Goal: Task Accomplishment & Management: Use online tool/utility

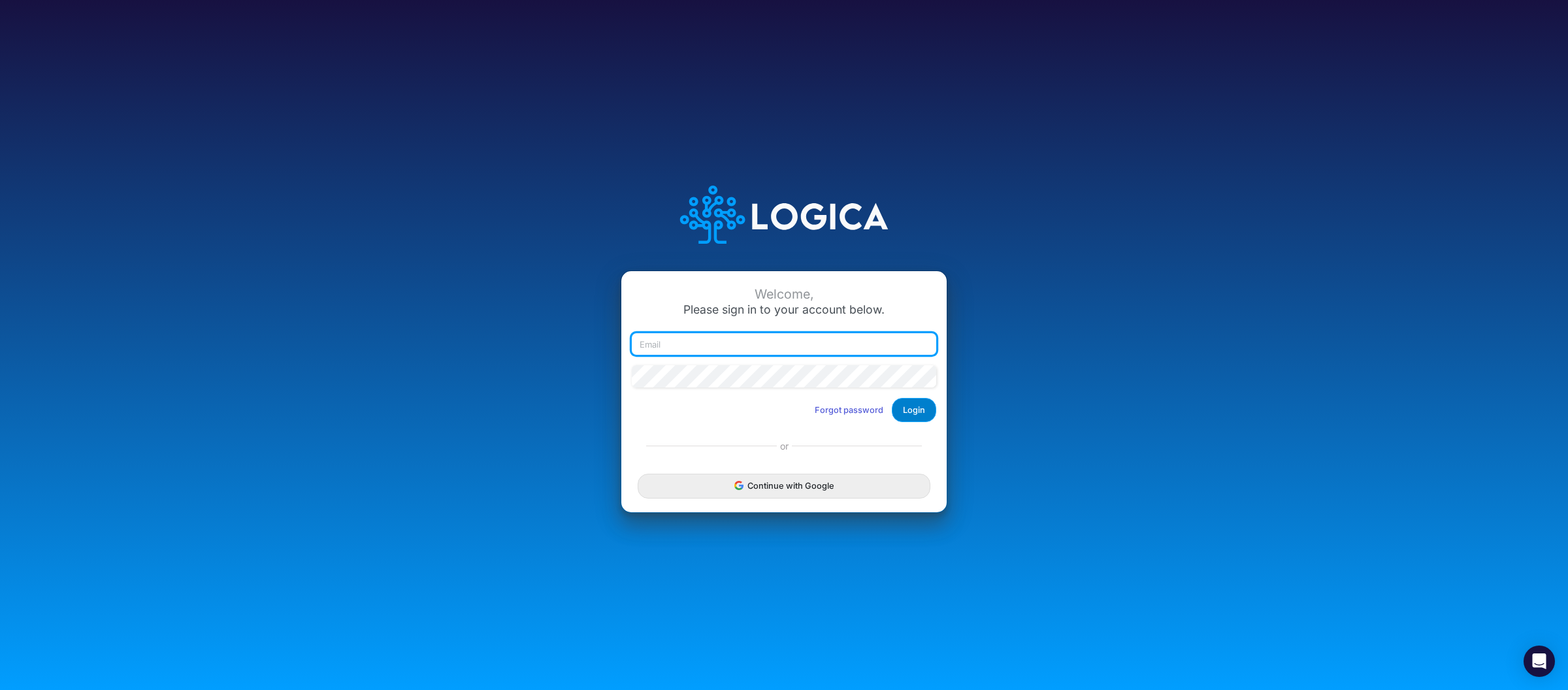
type input "[PERSON_NAME][EMAIL_ADDRESS][DOMAIN_NAME]"
click at [906, 411] on button "Login" at bounding box center [914, 410] width 44 height 24
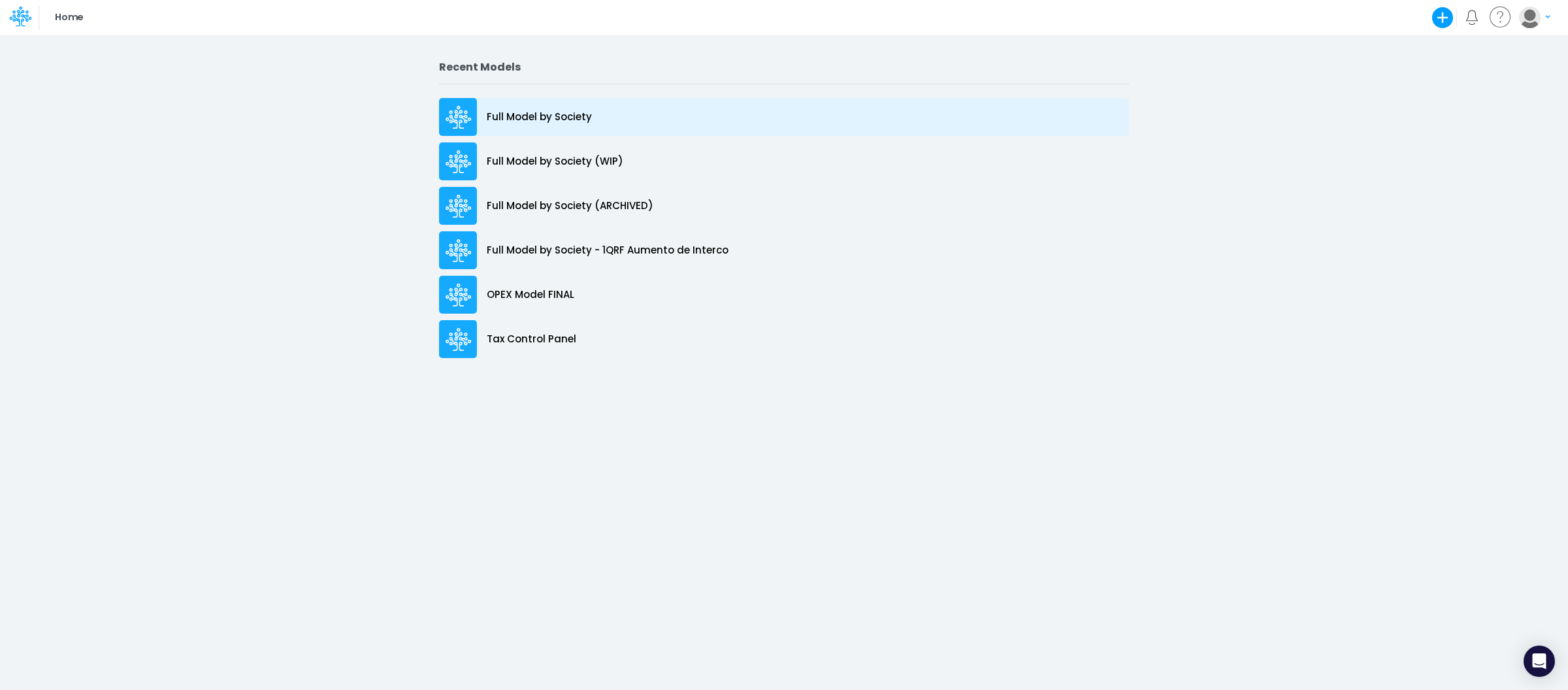
click at [594, 116] on div "Full Model by Society" at bounding box center [783, 117] width 690 height 38
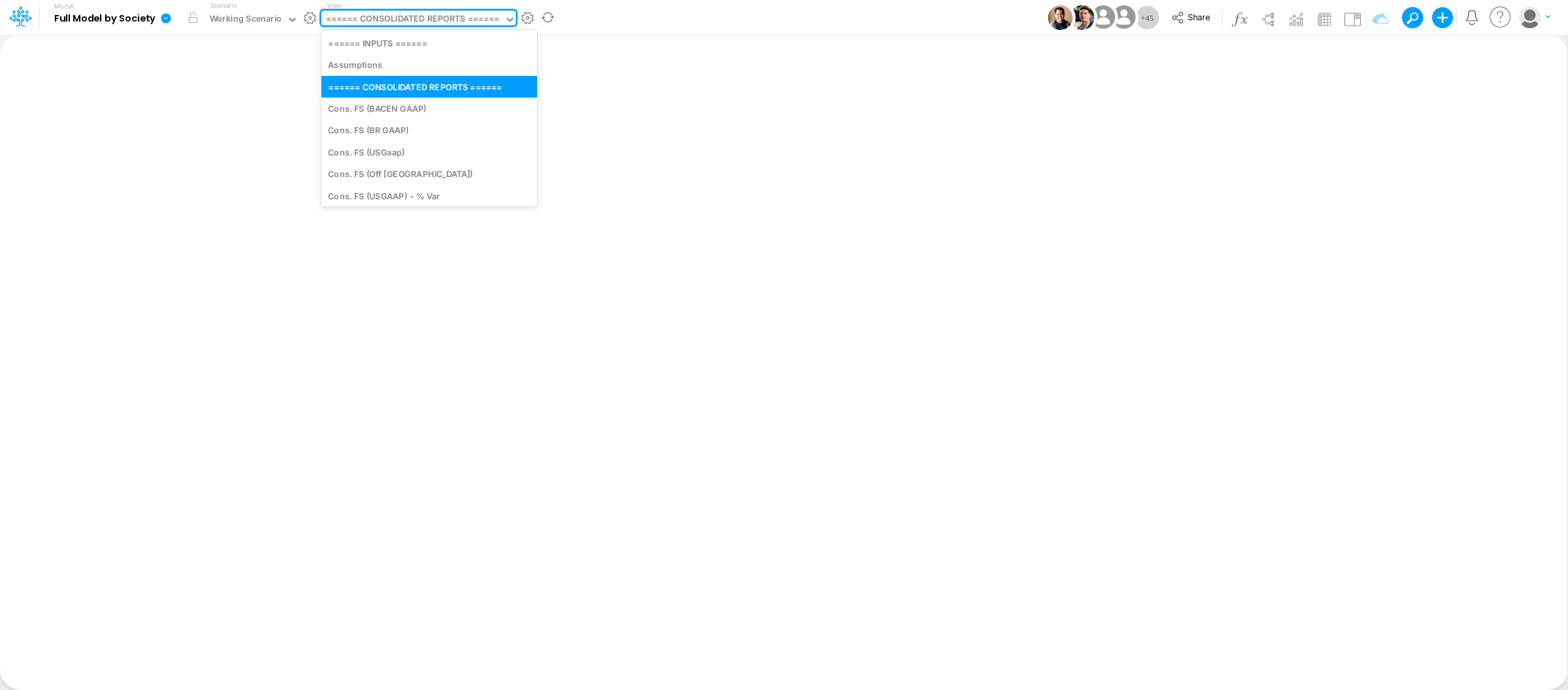
click at [447, 29] on div "====== CONSOLIDATED REPORTS ======" at bounding box center [412, 20] width 183 height 19
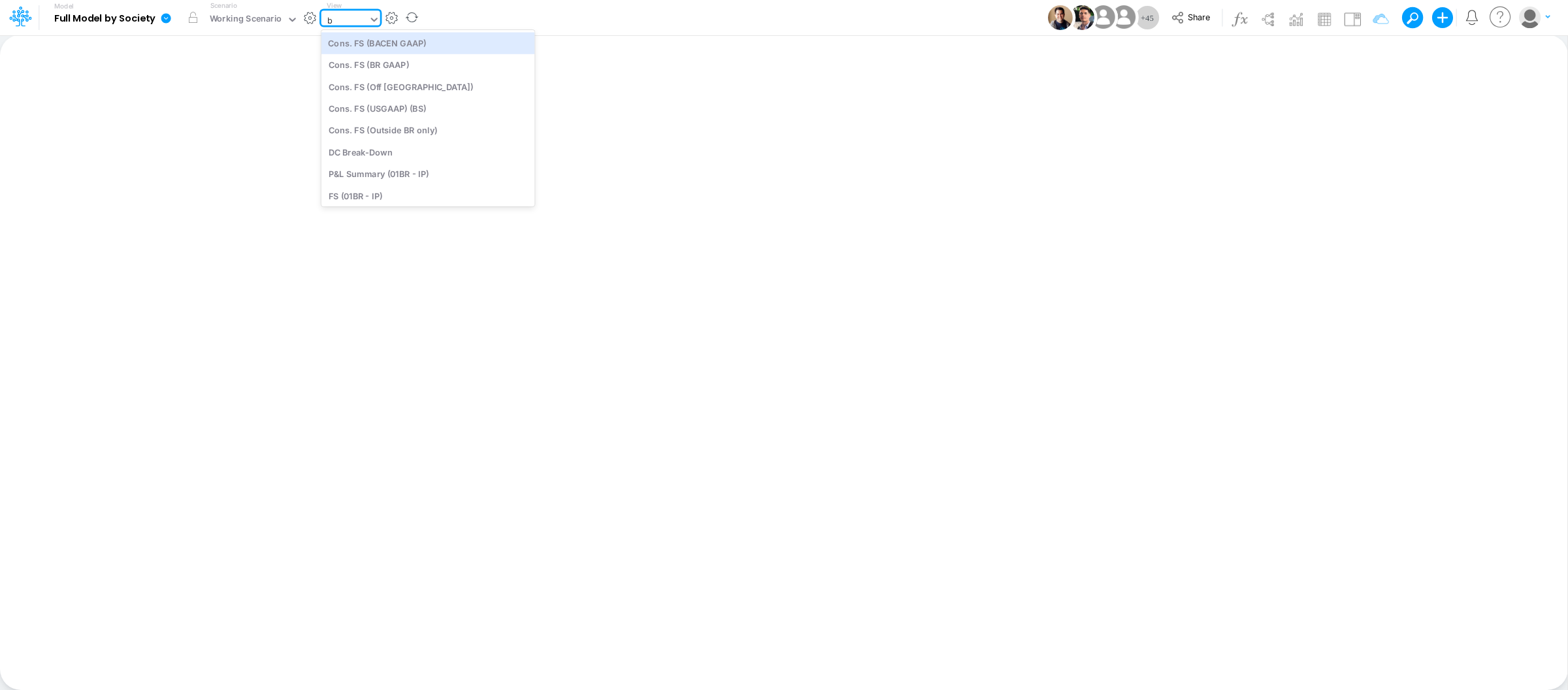
type input "bs"
type input "BS (USGAAP) - Detailed"
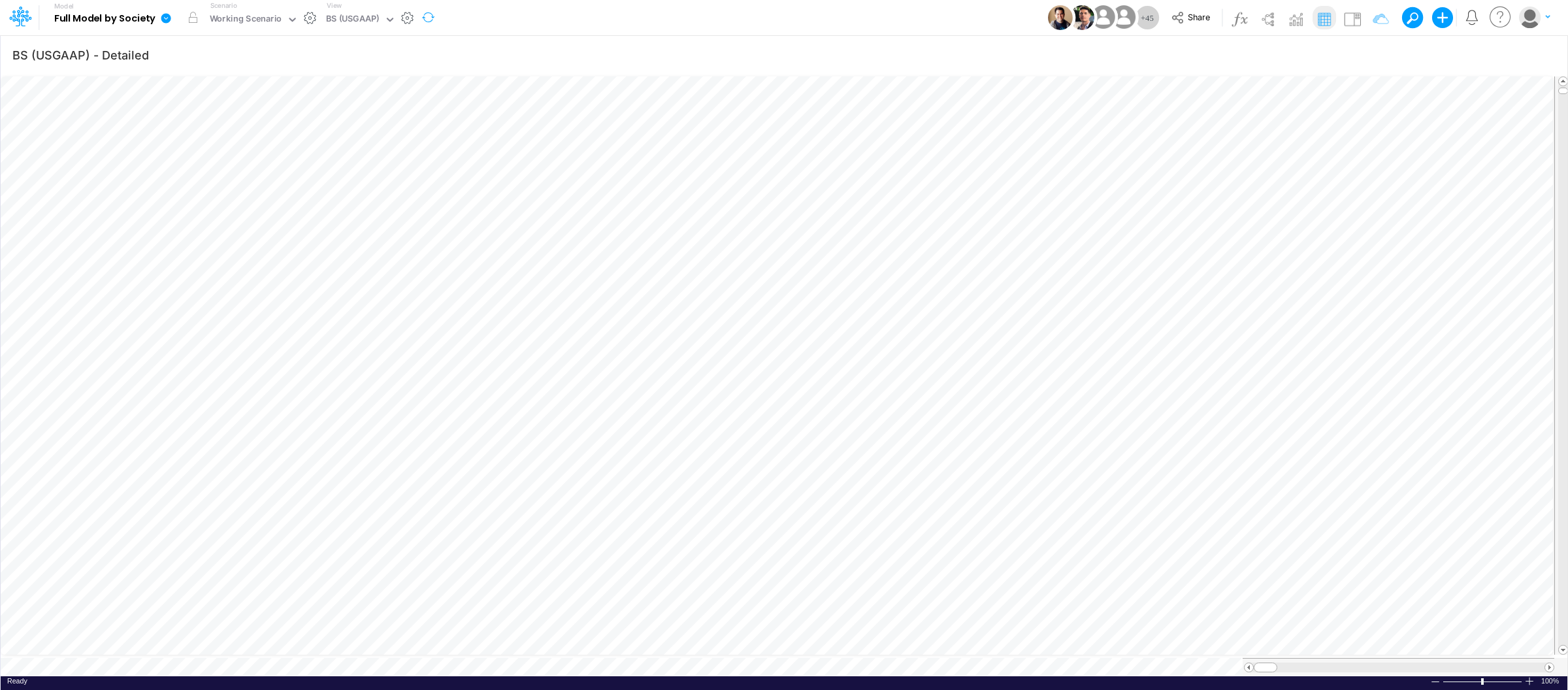
scroll to position [0, 1]
click at [1529, 676] on div at bounding box center [1529, 681] width 11 height 10
click at [1528, 676] on div at bounding box center [1529, 681] width 11 height 10
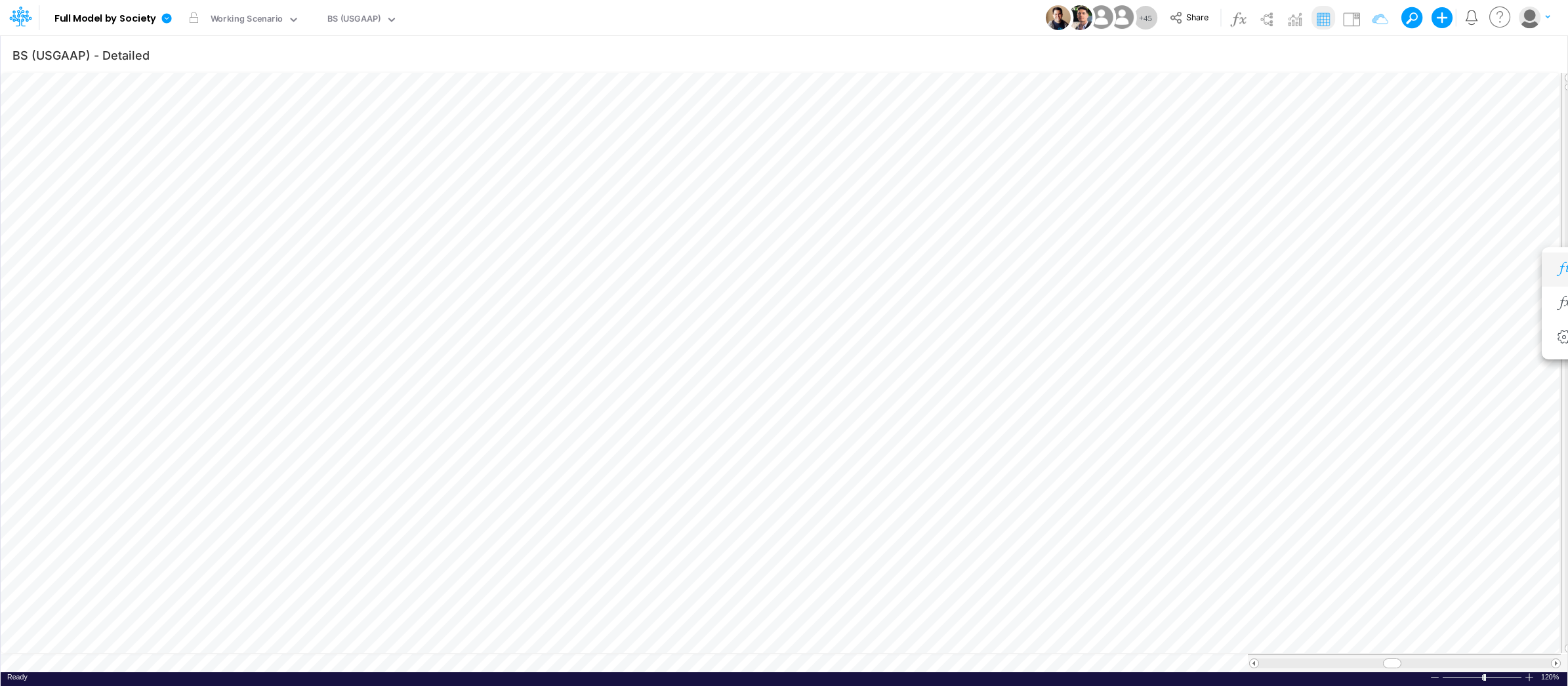
scroll to position [0, 1]
click at [370, 16] on div "BS (USGAAP)" at bounding box center [354, 20] width 54 height 15
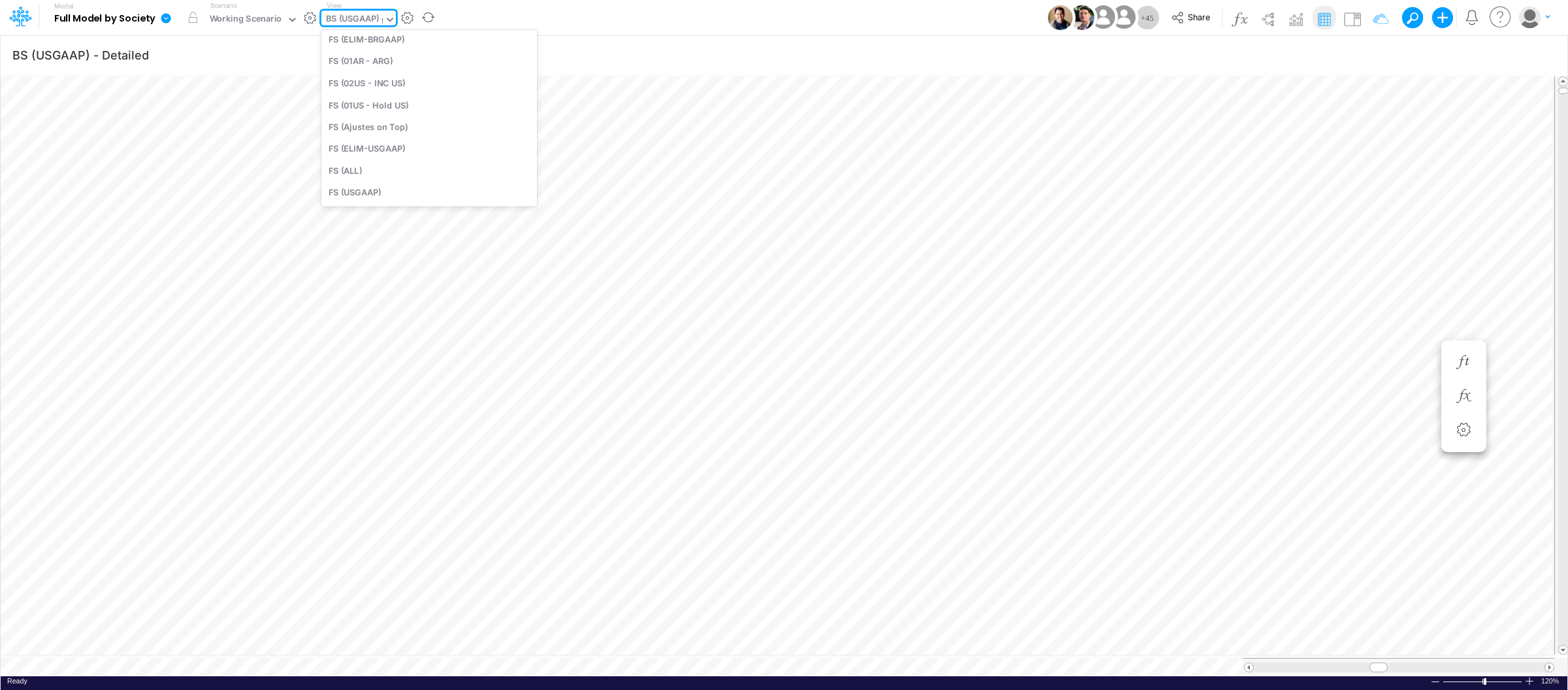
type input "fs"
click at [1535, 679] on div "Ready 100% Sum: null Max: null Min: null Numerical Count: null Count: null Aver…" at bounding box center [784, 684] width 1567 height 16
click at [1529, 678] on div at bounding box center [1529, 681] width 11 height 10
click at [382, 21] on div "FS (04BR - RP DEV)" at bounding box center [365, 19] width 79 height 15
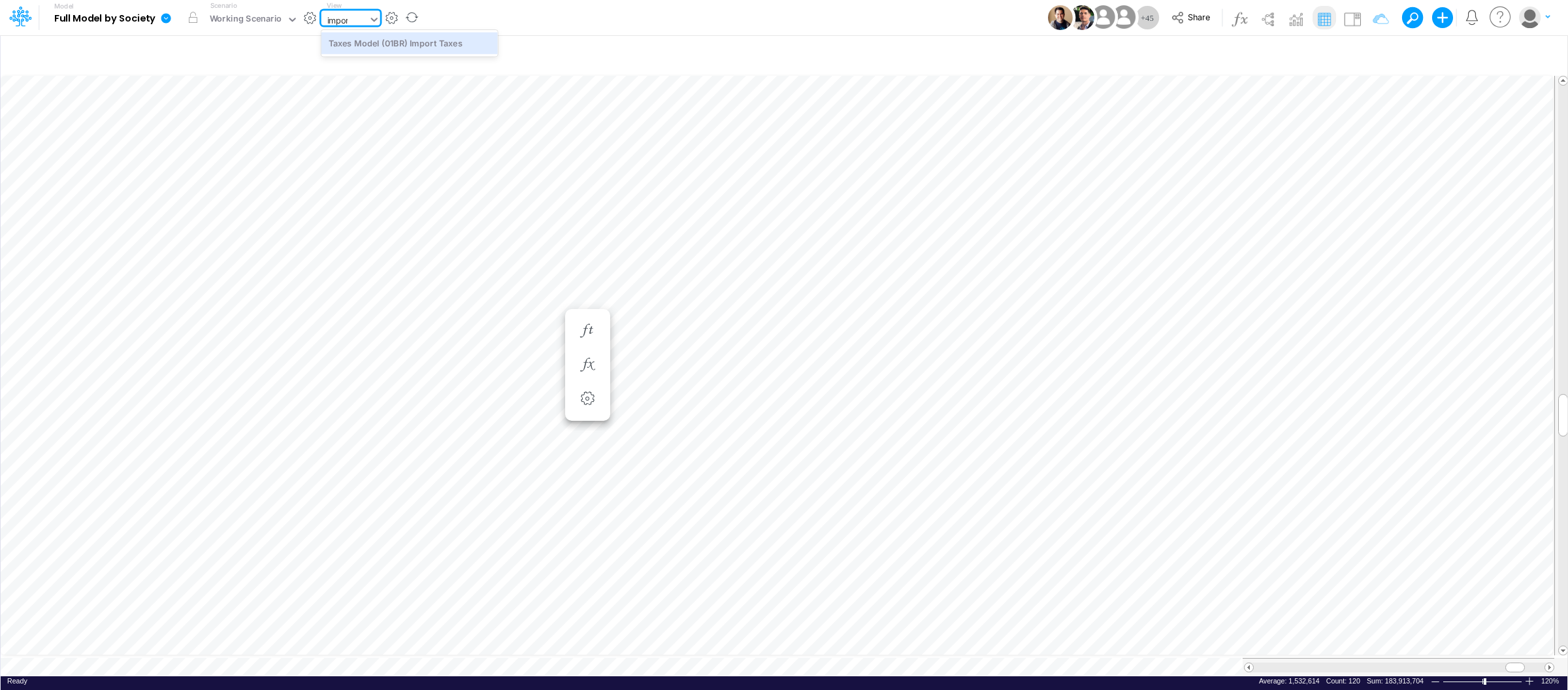
type input "import"
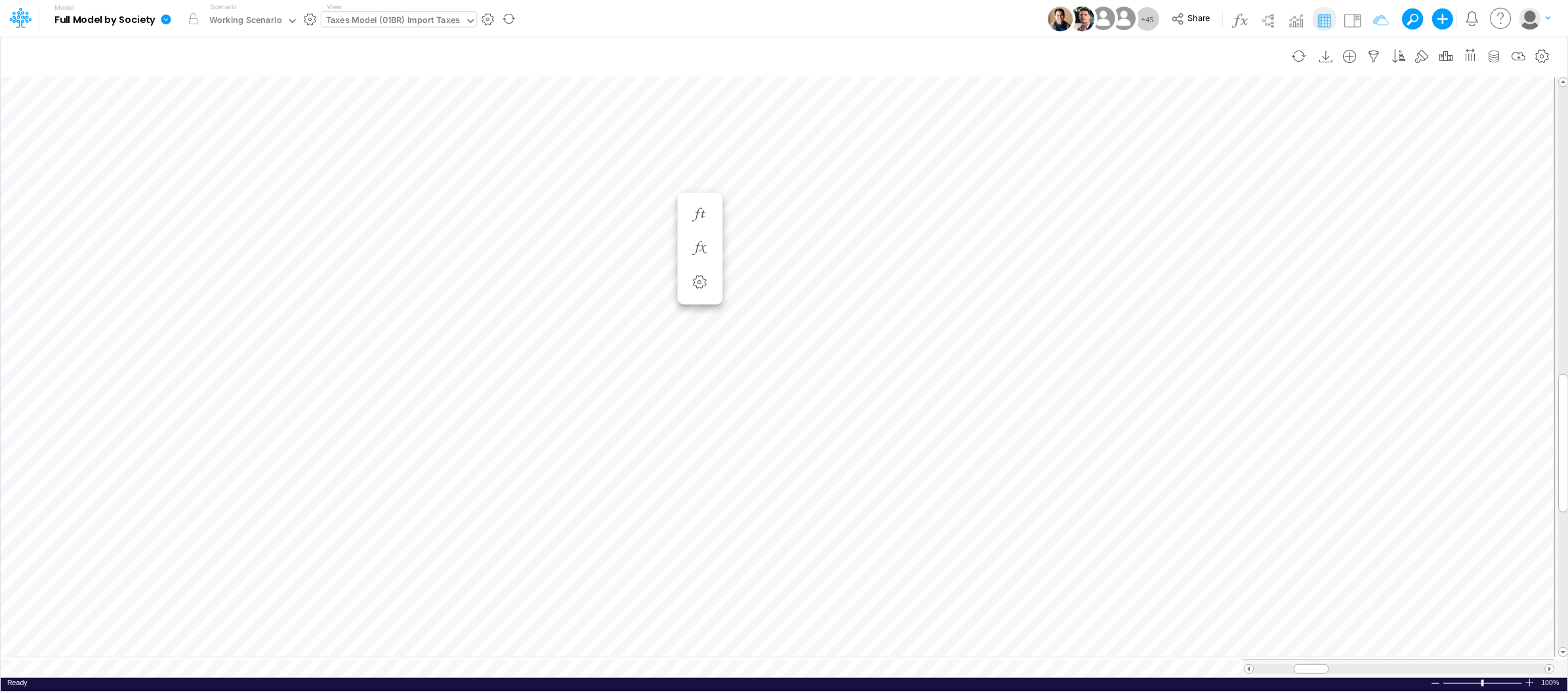
scroll to position [0, 1]
click at [1534, 679] on div at bounding box center [1530, 684] width 11 height 10
click at [431, 16] on div "Taxes Model (01BR) Import Taxes" at bounding box center [394, 20] width 134 height 15
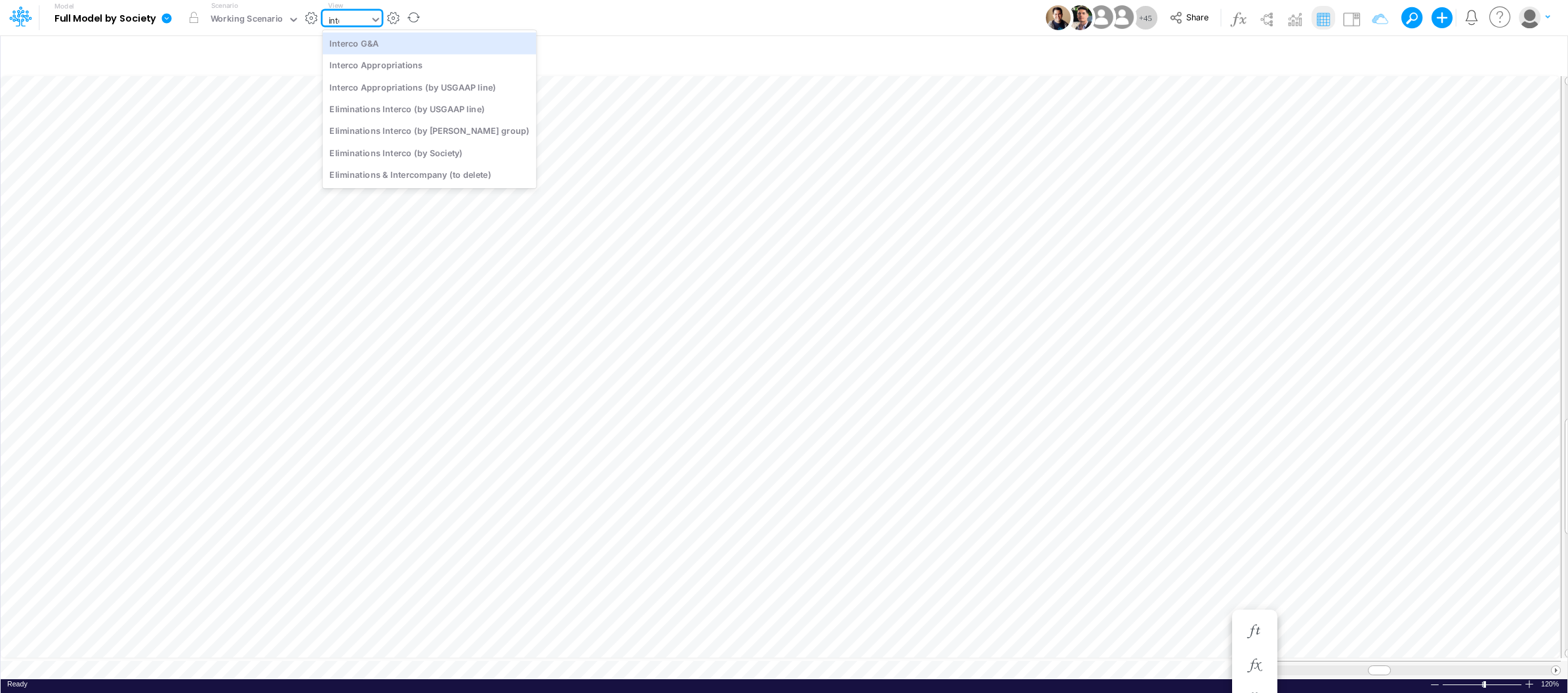
type input "inter"
type input "Intercos G&A"
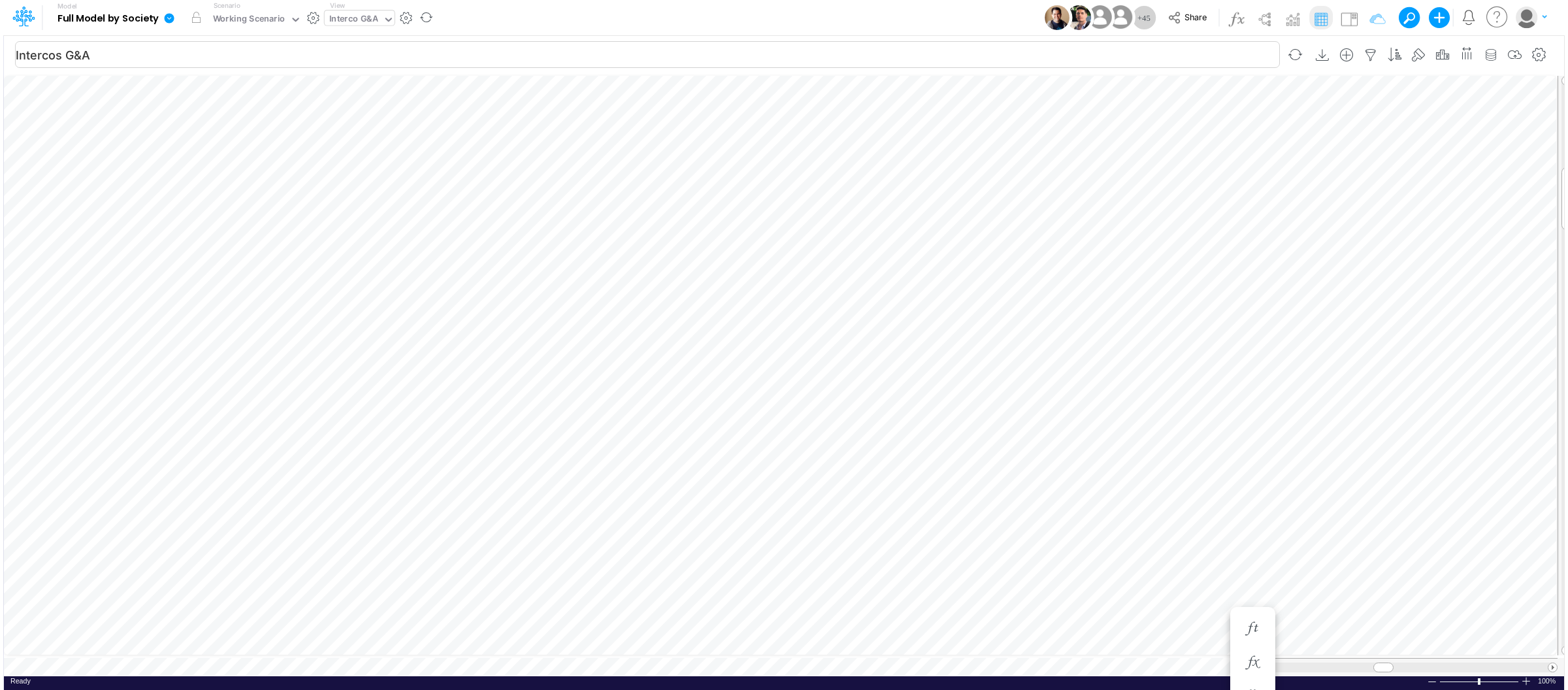
scroll to position [0, 1]
type input "Intercos G&A"
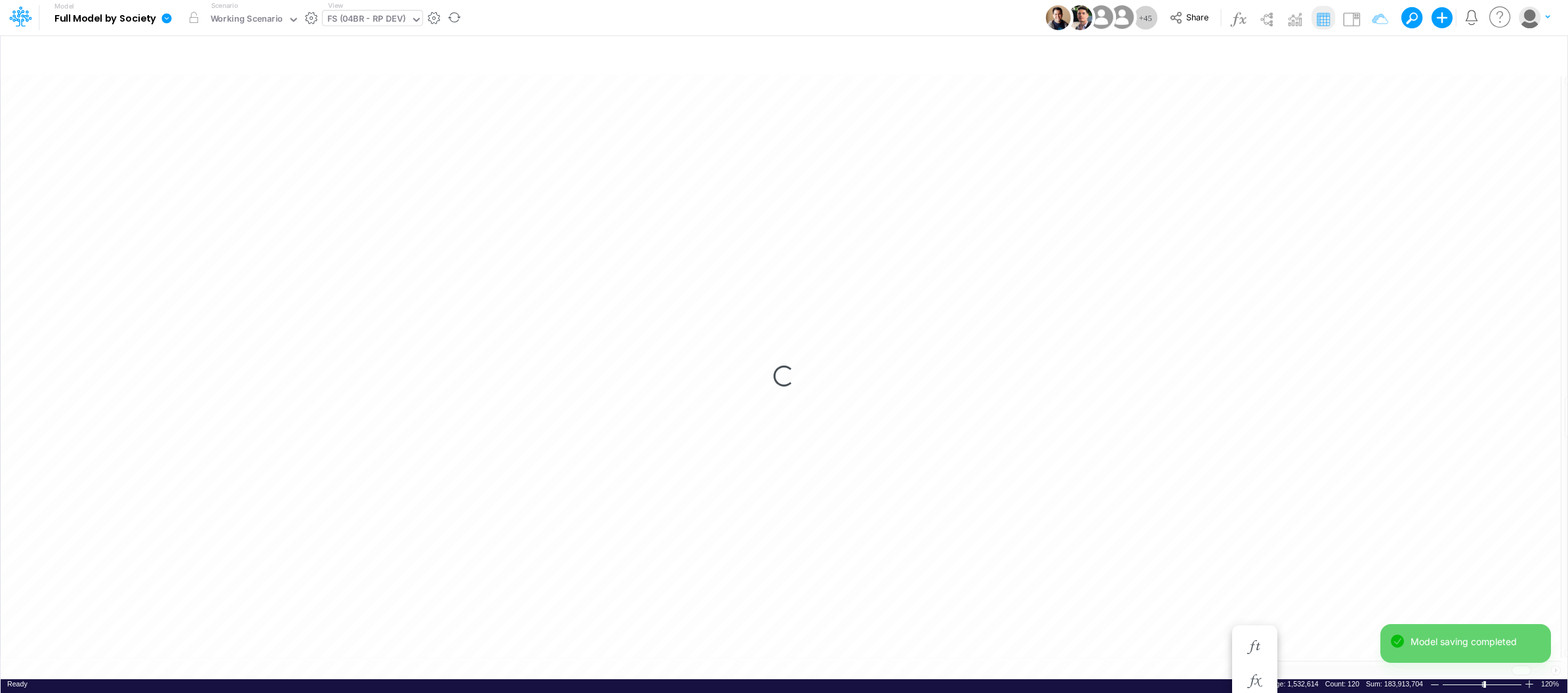
scroll to position [0, 1]
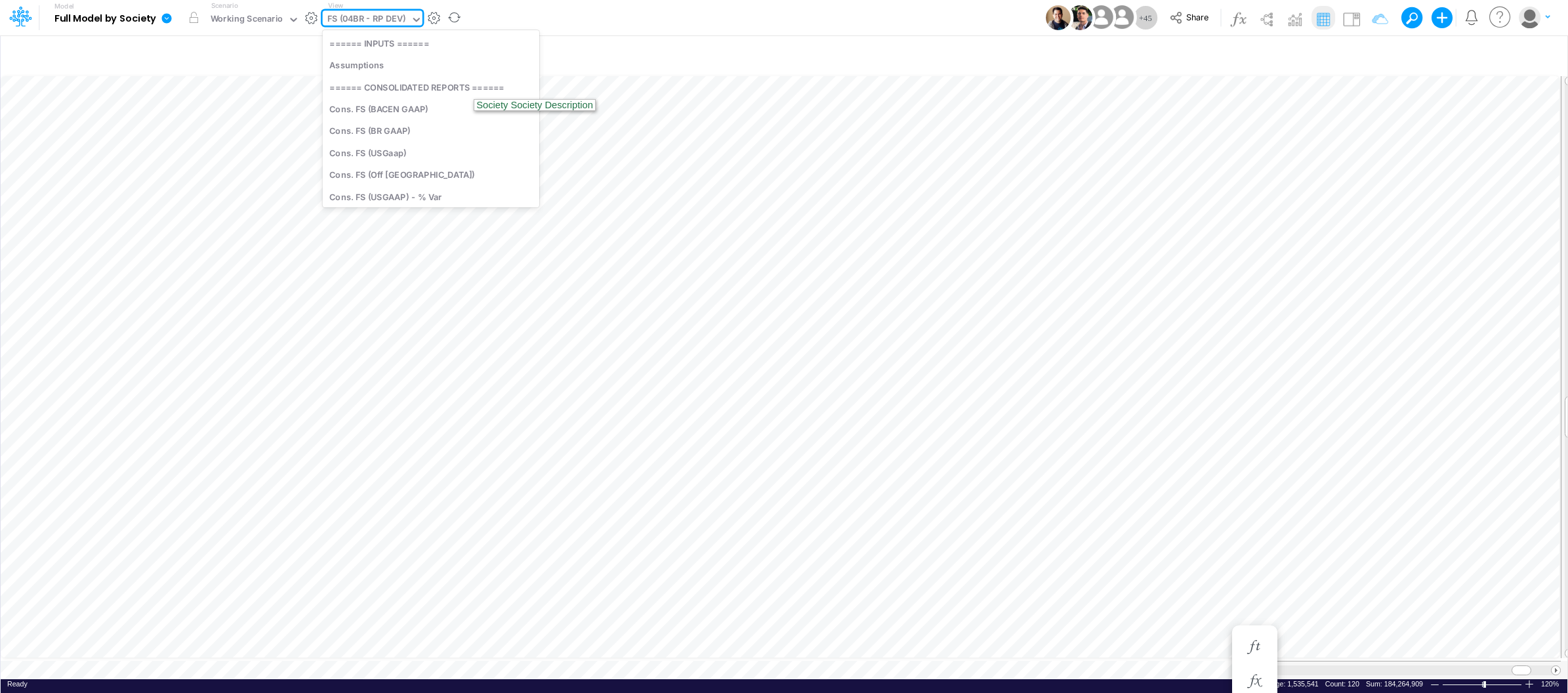
click at [402, 23] on div "FS (04BR - RP DEV)" at bounding box center [366, 20] width 79 height 15
type input "n"
type input "inter"
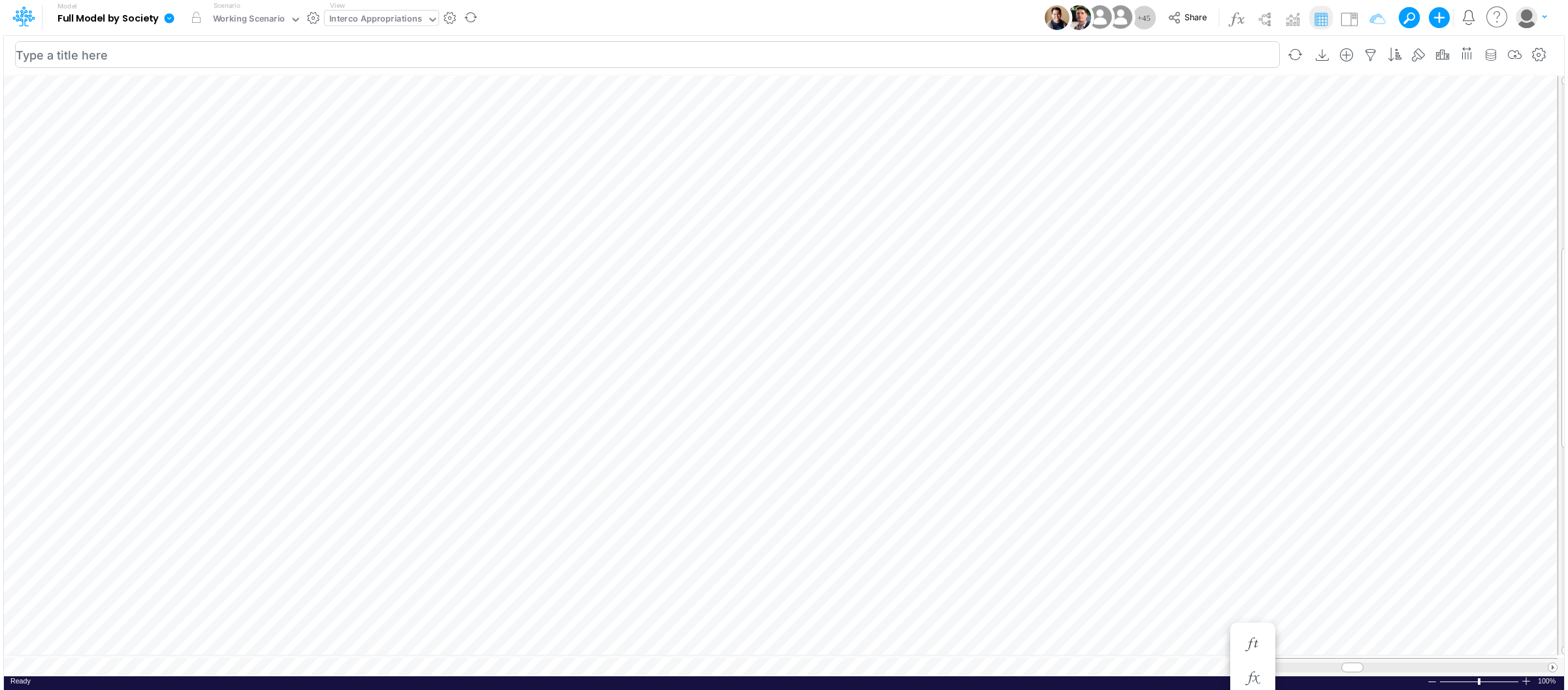
scroll to position [0, 1]
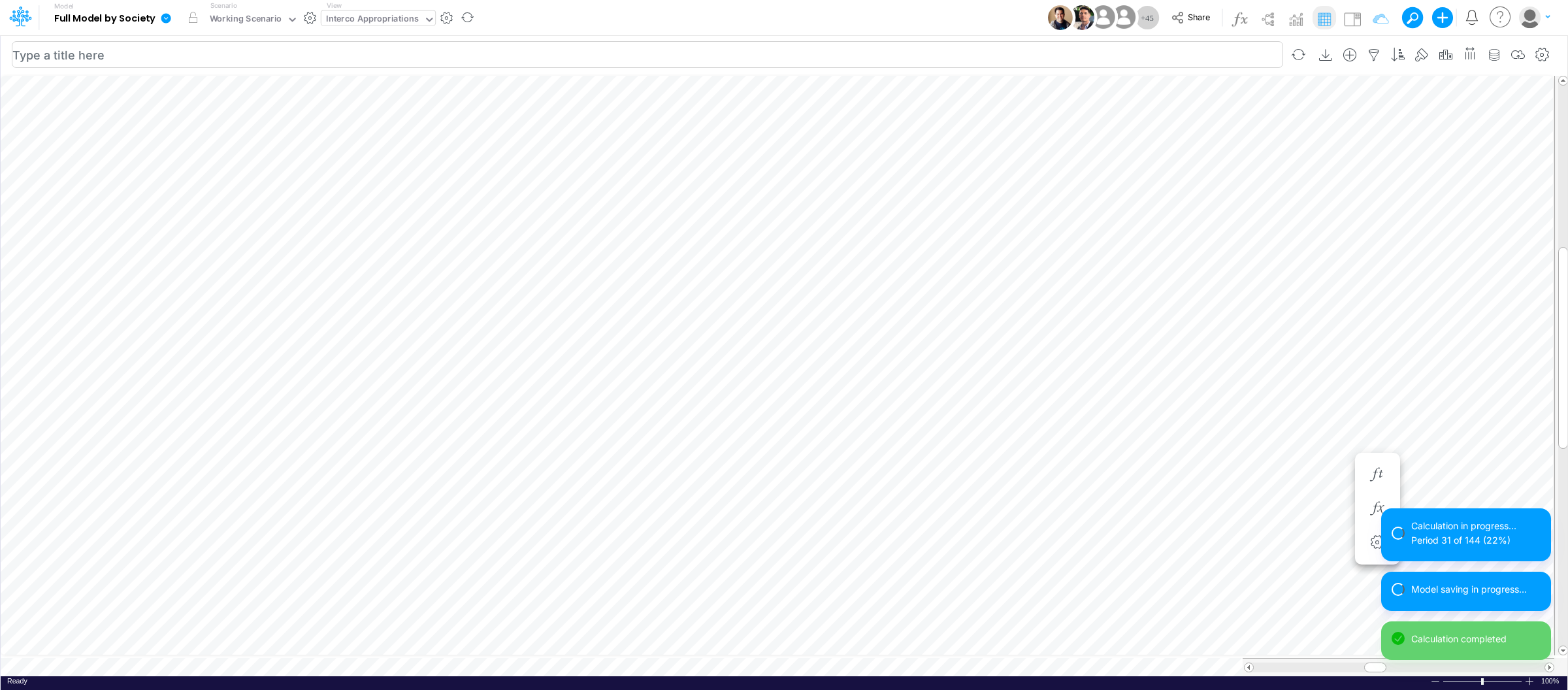
scroll to position [0, 1]
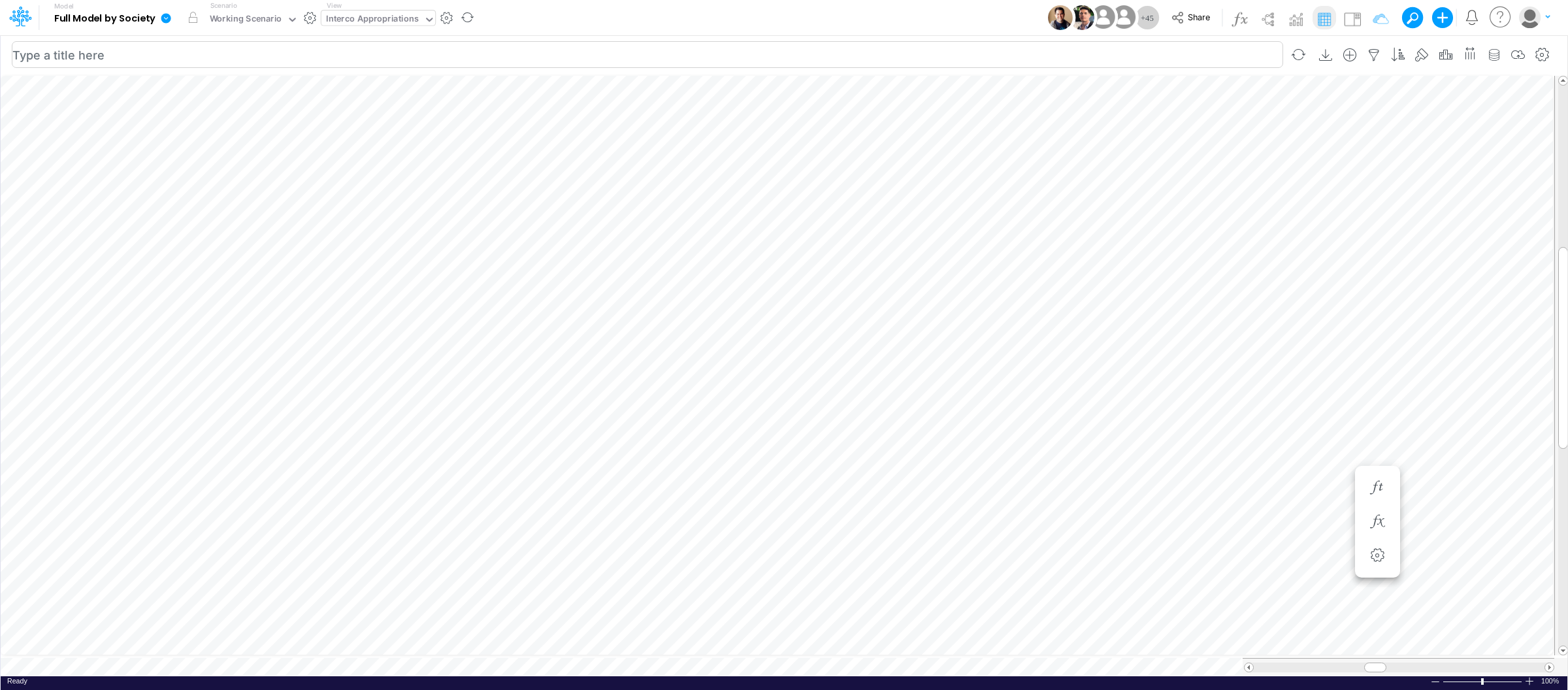
type input "BS (USGAAP) - Detailed"
click at [169, 17] on icon at bounding box center [166, 17] width 10 height 10
click at [238, 135] on button "View model info" at bounding box center [232, 136] width 140 height 20
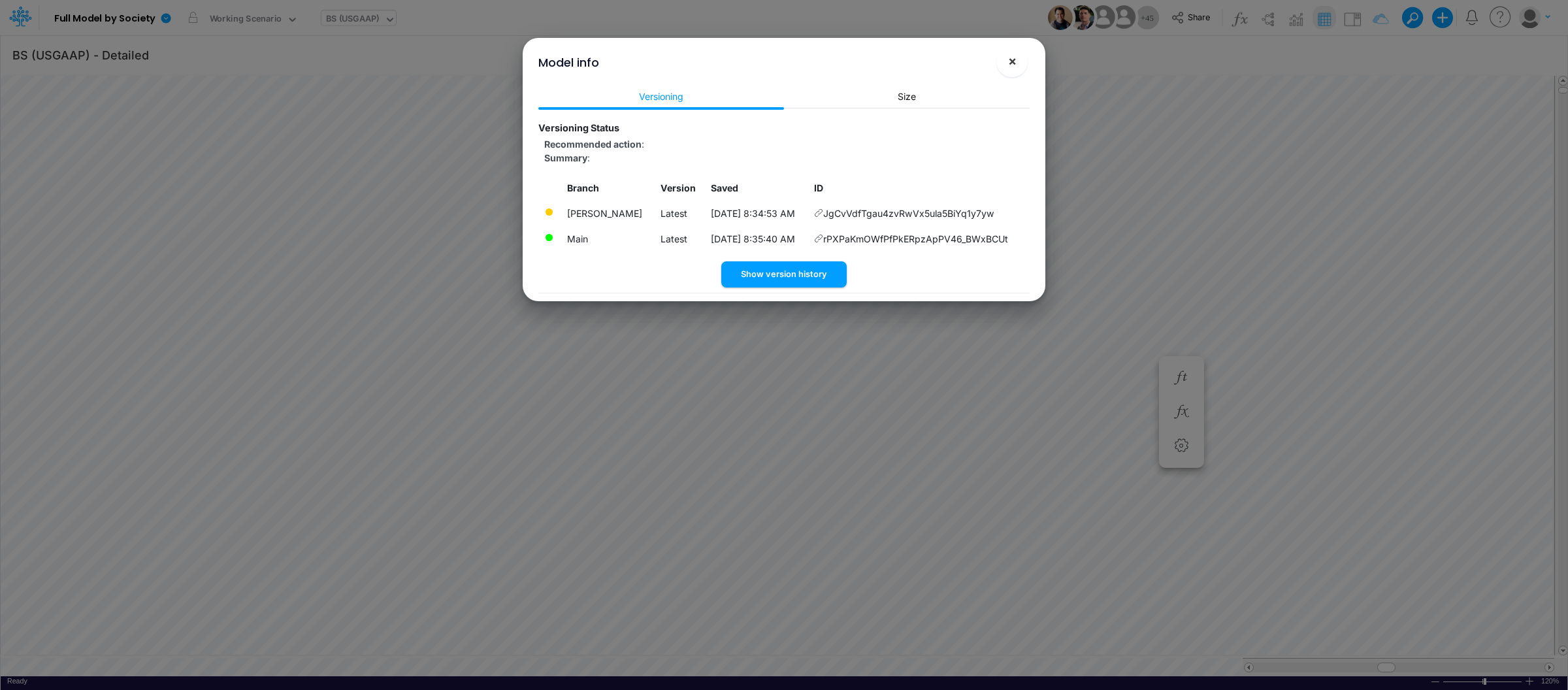
click at [1014, 55] on span "×" at bounding box center [1012, 60] width 9 height 15
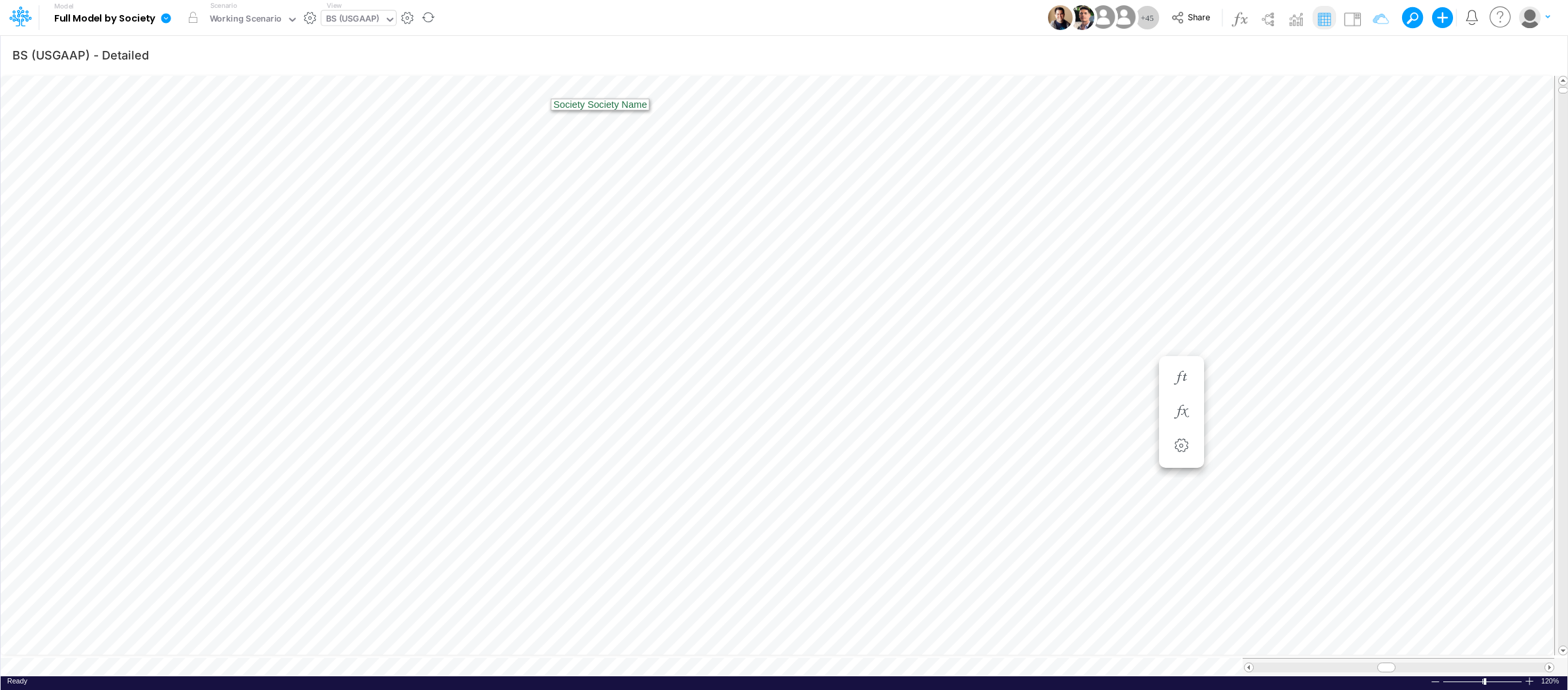
click at [160, 17] on icon at bounding box center [166, 18] width 12 height 12
click at [208, 134] on button "View model info" at bounding box center [232, 136] width 140 height 20
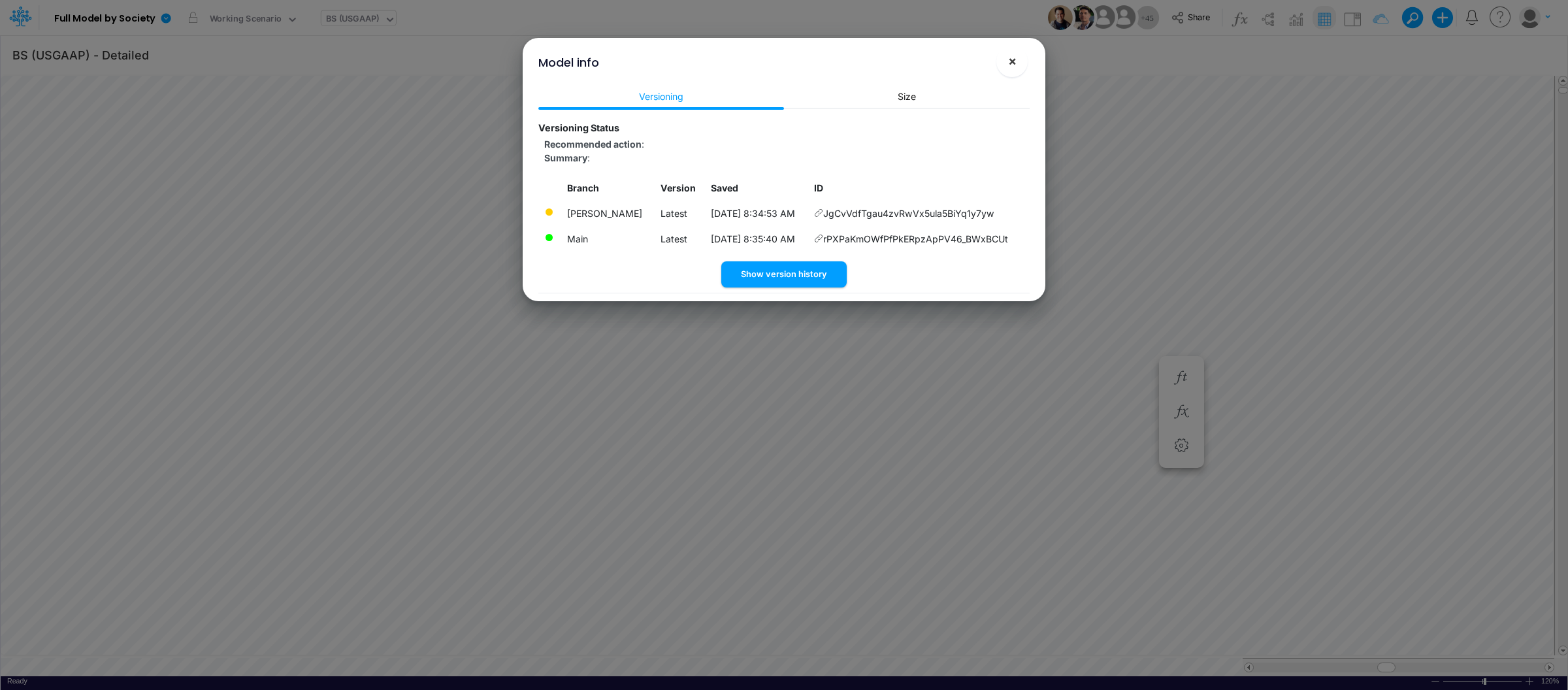
click at [1011, 61] on span "×" at bounding box center [1012, 60] width 9 height 15
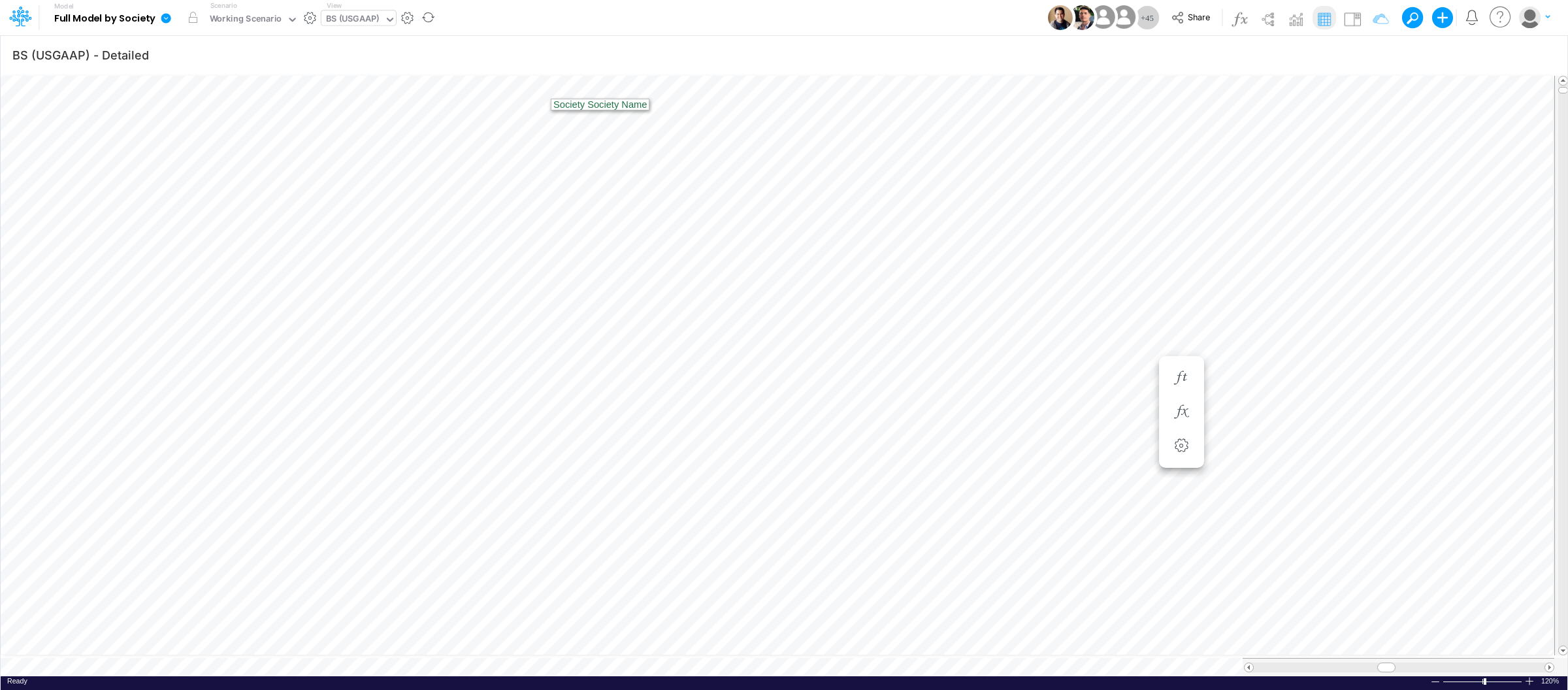
click at [159, 14] on link at bounding box center [168, 17] width 26 height 34
click at [232, 133] on button "View model info" at bounding box center [232, 136] width 140 height 20
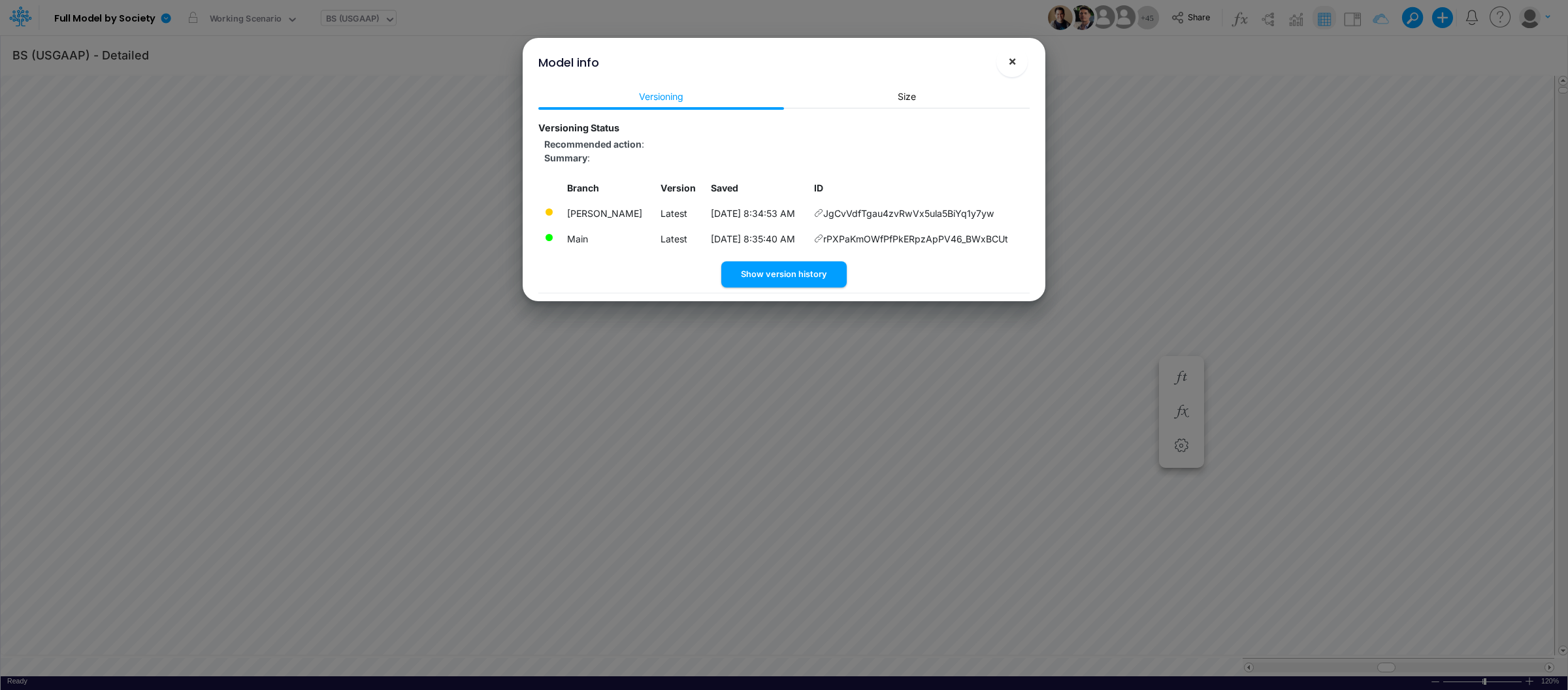
click at [1016, 62] on span "×" at bounding box center [1012, 60] width 9 height 15
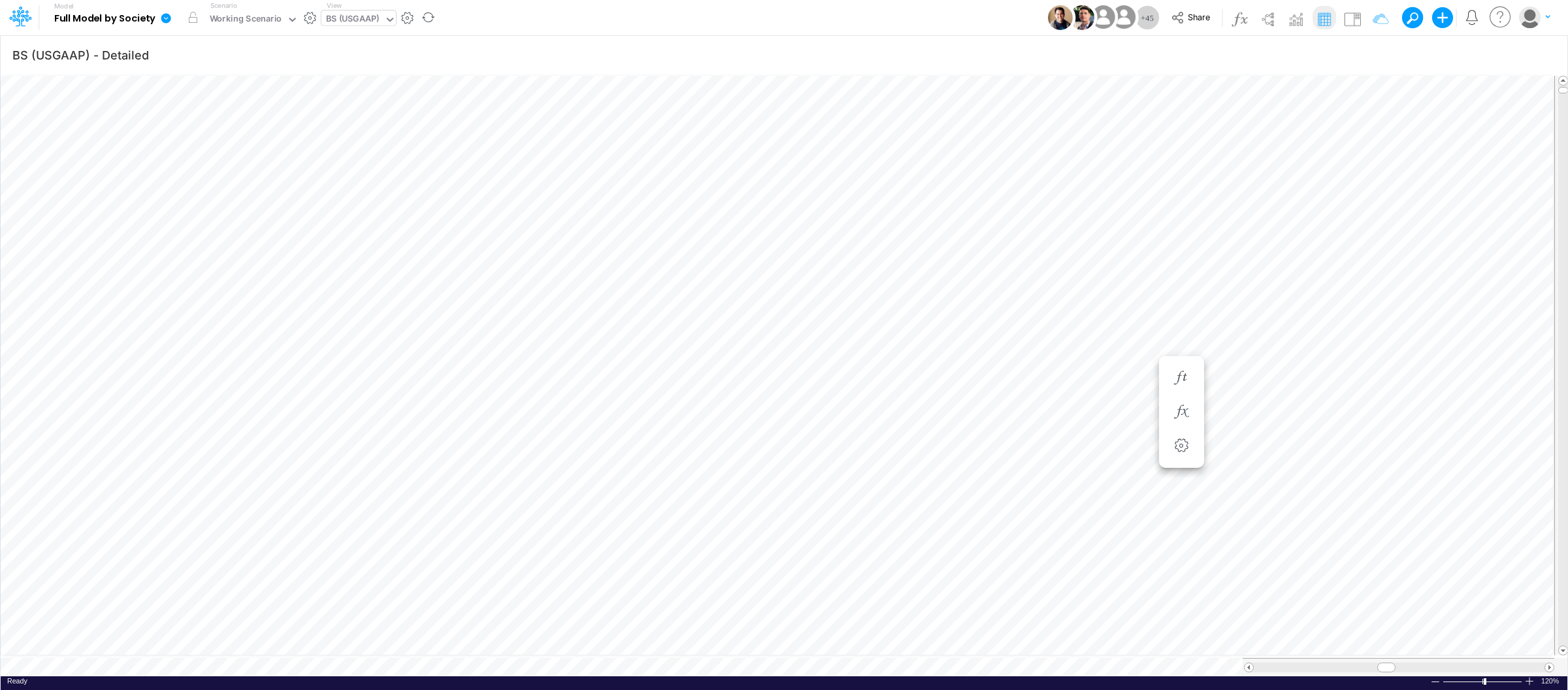
click at [165, 13] on icon at bounding box center [166, 17] width 10 height 10
click at [224, 138] on button "View model info" at bounding box center [232, 136] width 140 height 20
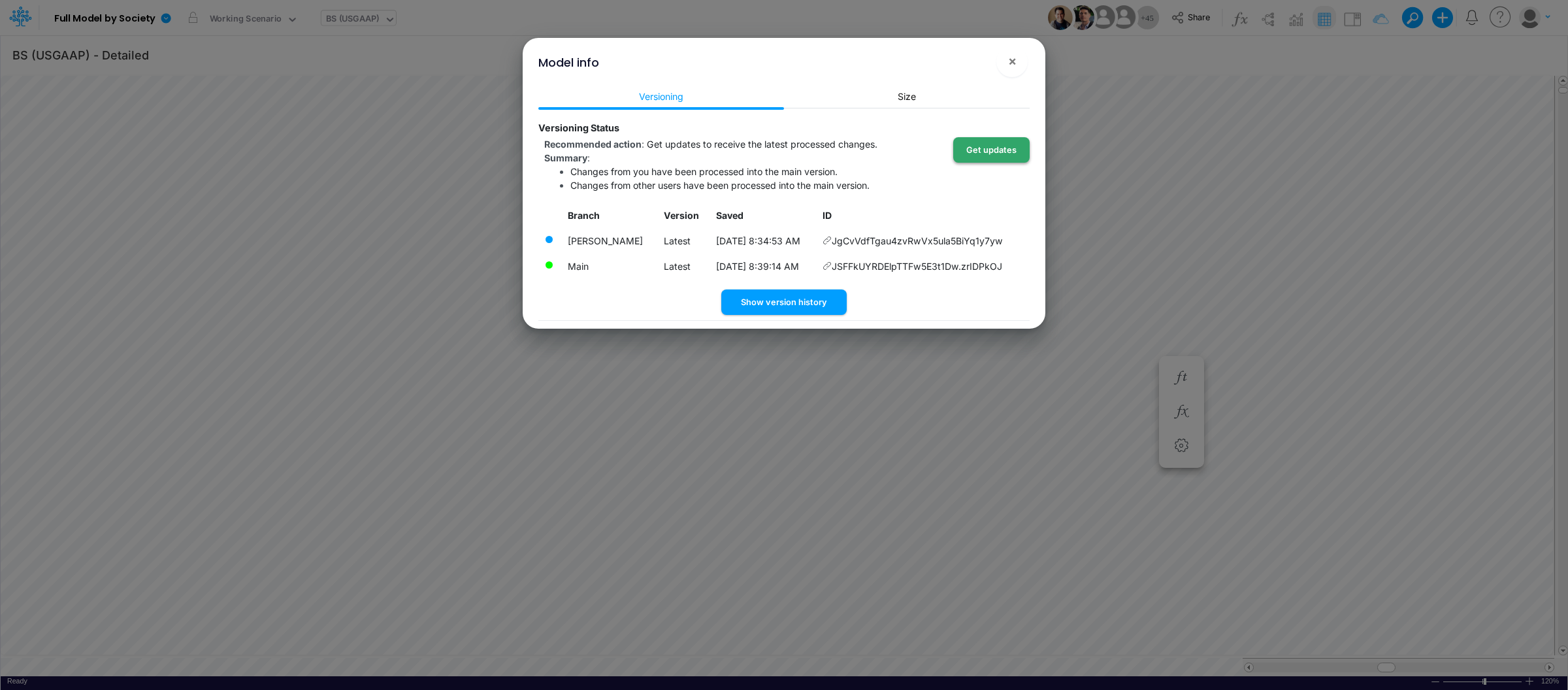
click at [971, 154] on button "Get updates" at bounding box center [992, 150] width 77 height 26
click at [1004, 59] on button "×" at bounding box center [1012, 61] width 32 height 32
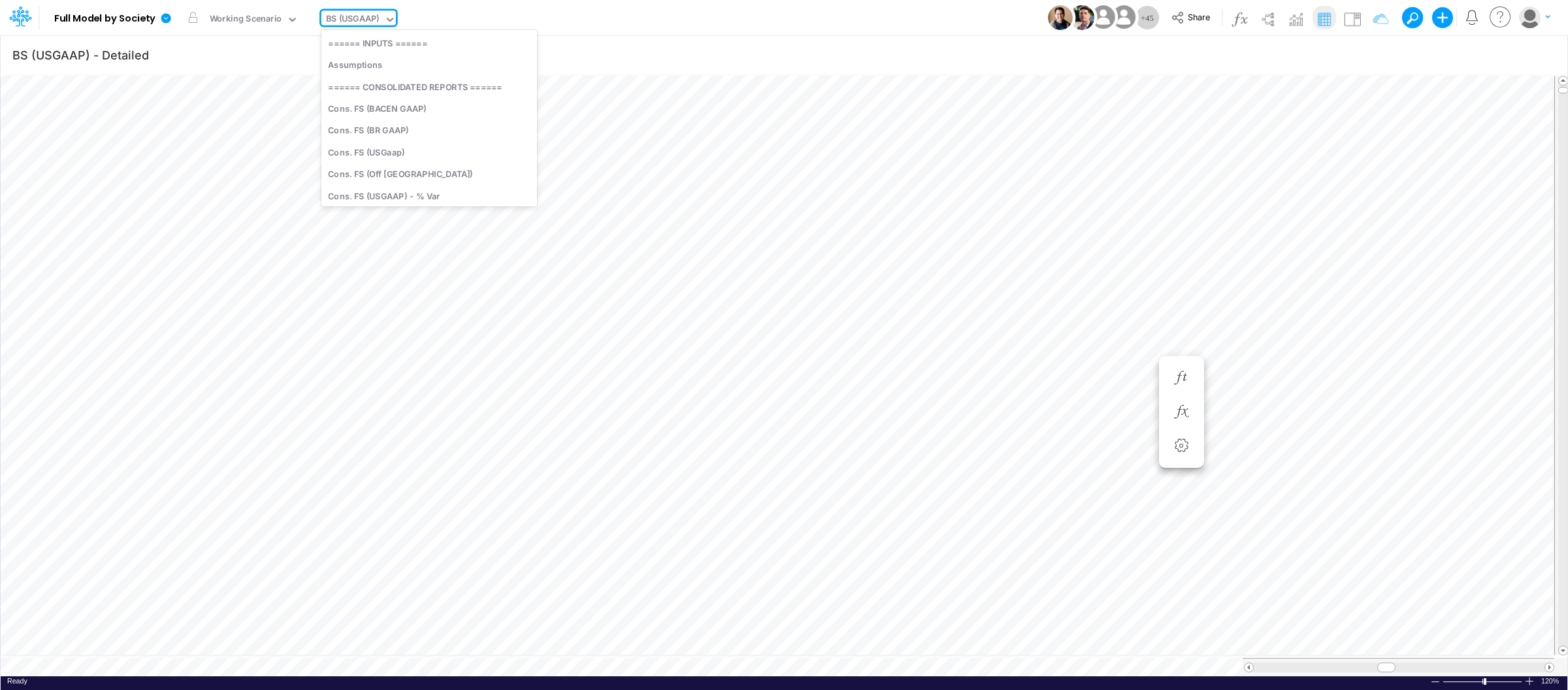
click at [372, 15] on div "BS (USGAAP)" at bounding box center [353, 19] width 54 height 15
type input "tax"
click at [1530, 677] on div at bounding box center [1529, 681] width 11 height 10
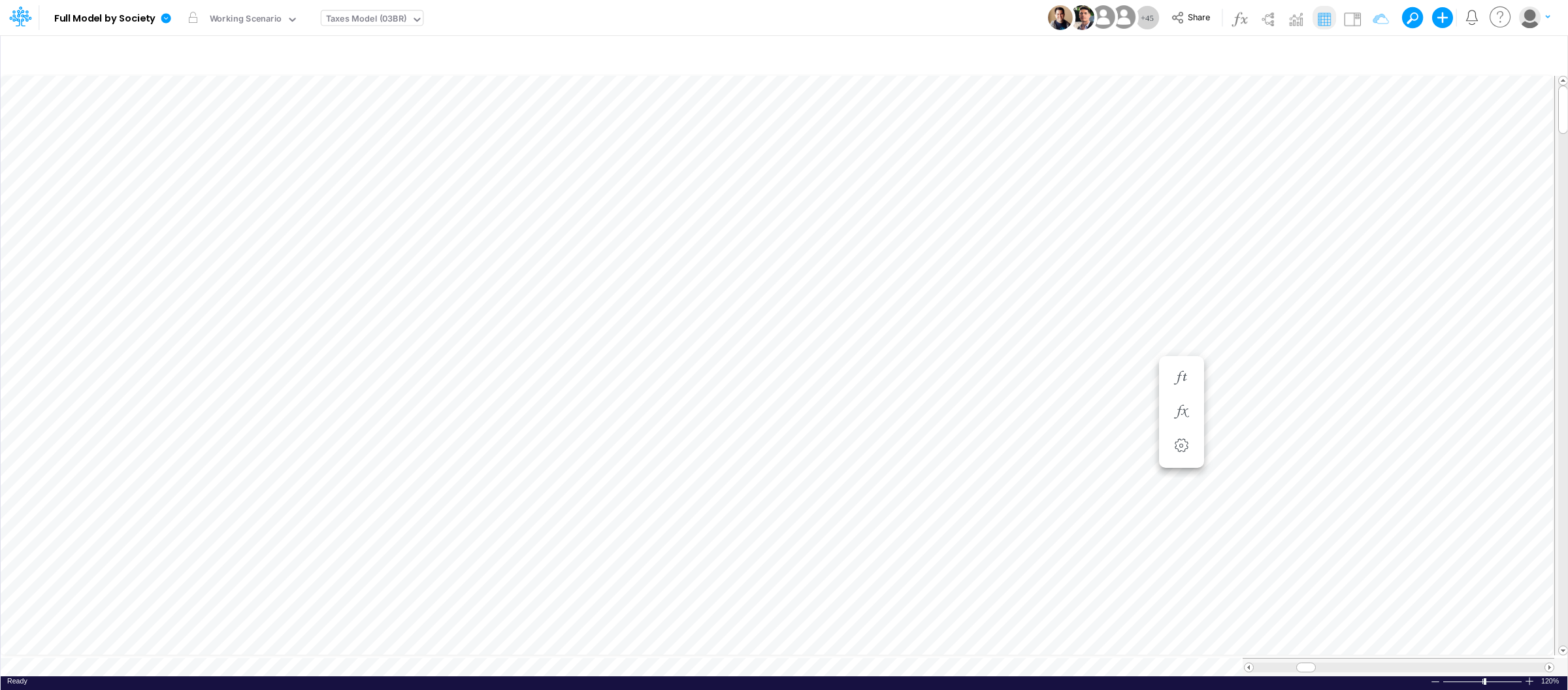
scroll to position [0, 1]
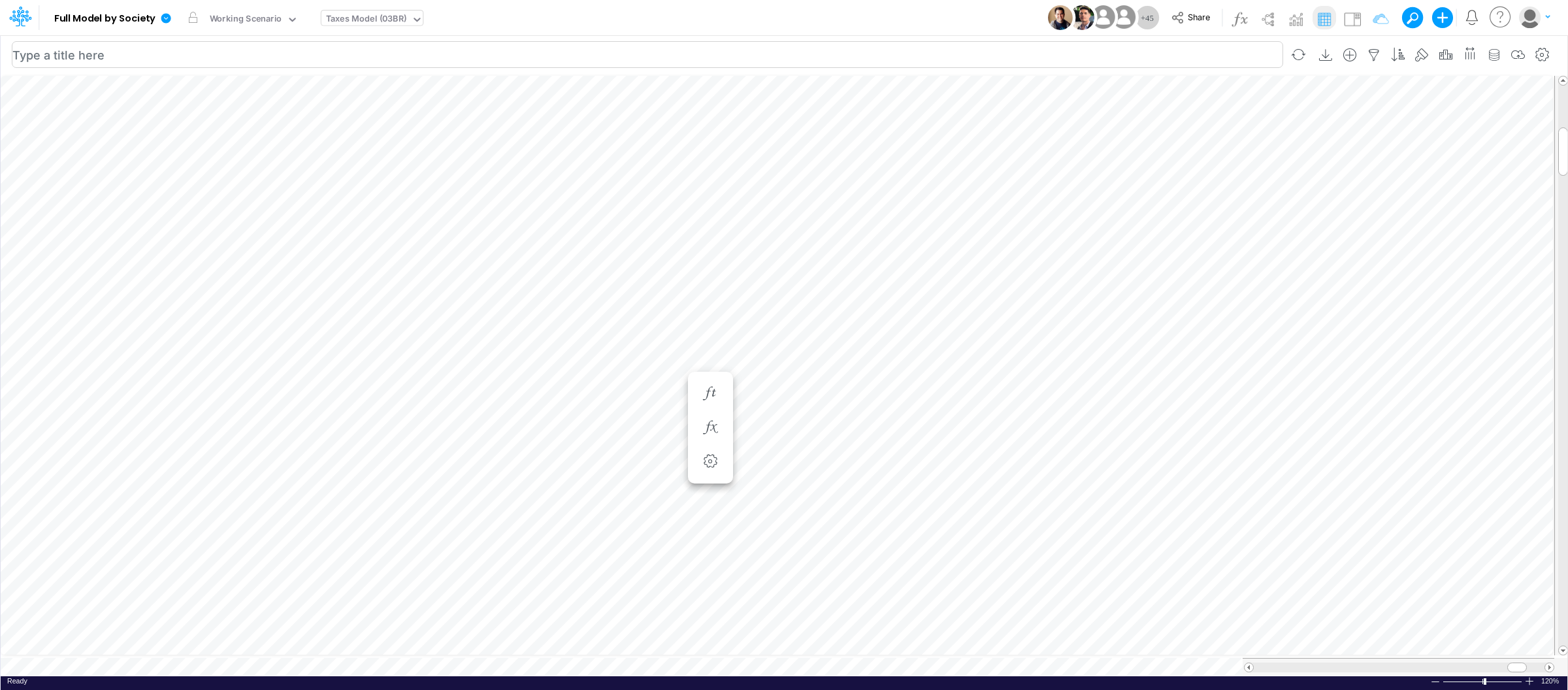
scroll to position [0, 1]
type input "BS (USGAAP) - Detailed"
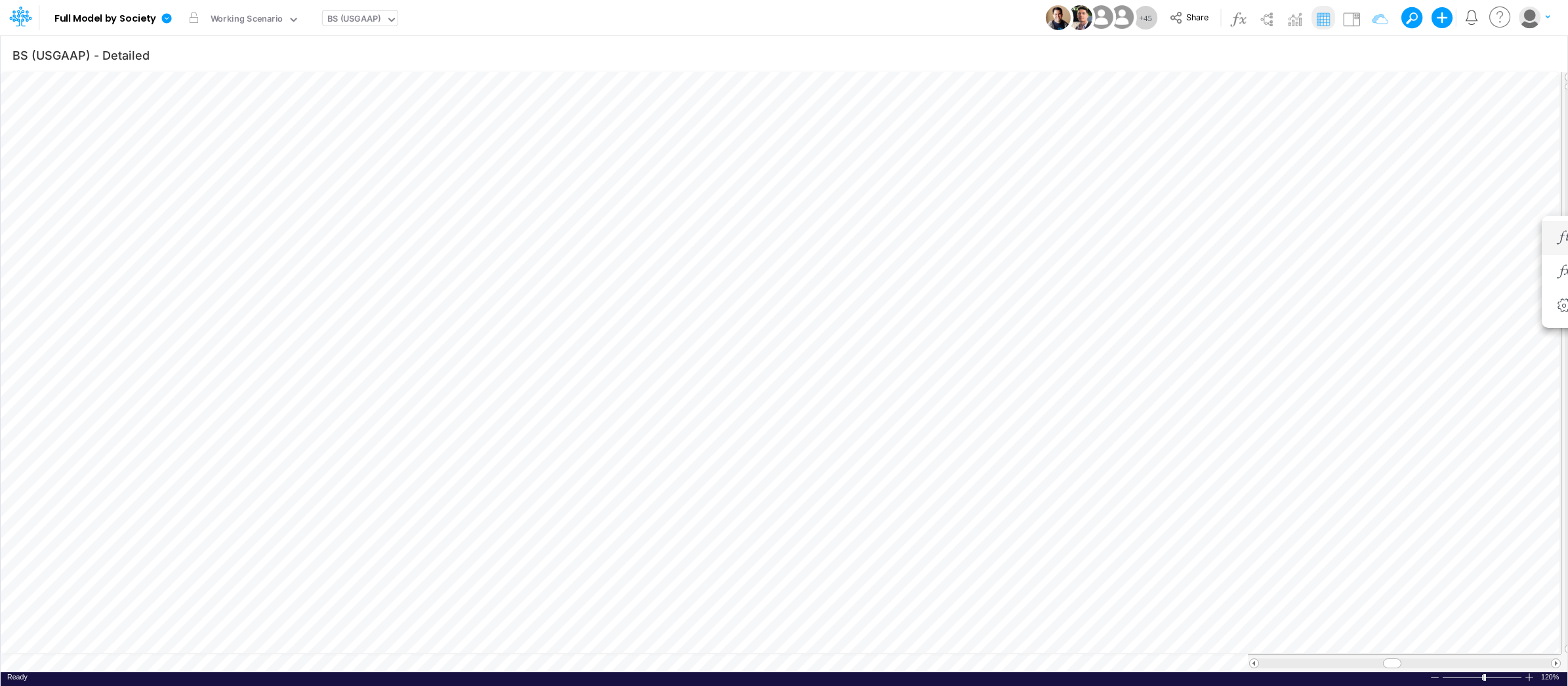
scroll to position [0, 1]
click at [158, 16] on link at bounding box center [169, 18] width 26 height 34
click at [214, 144] on button "View model info" at bounding box center [233, 136] width 140 height 20
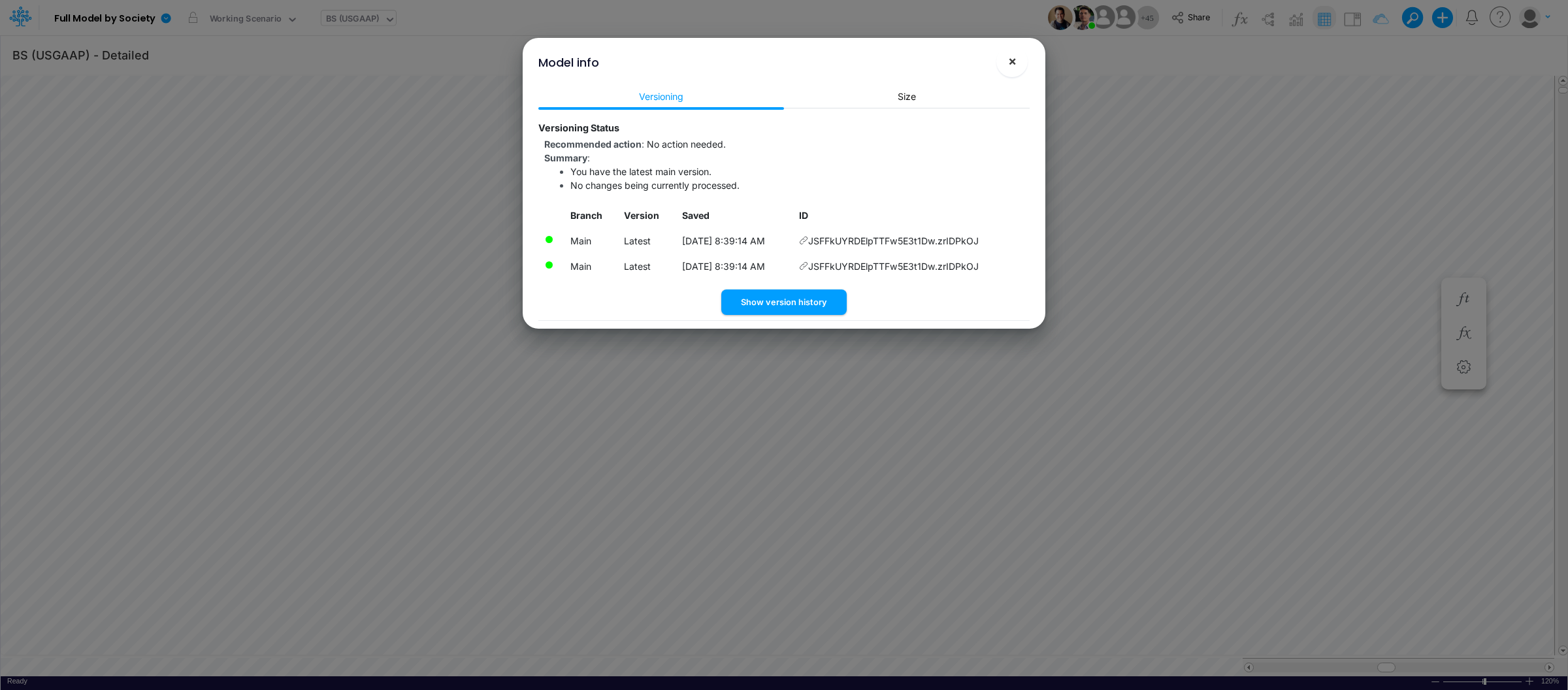
click at [1012, 62] on span "×" at bounding box center [1012, 60] width 9 height 15
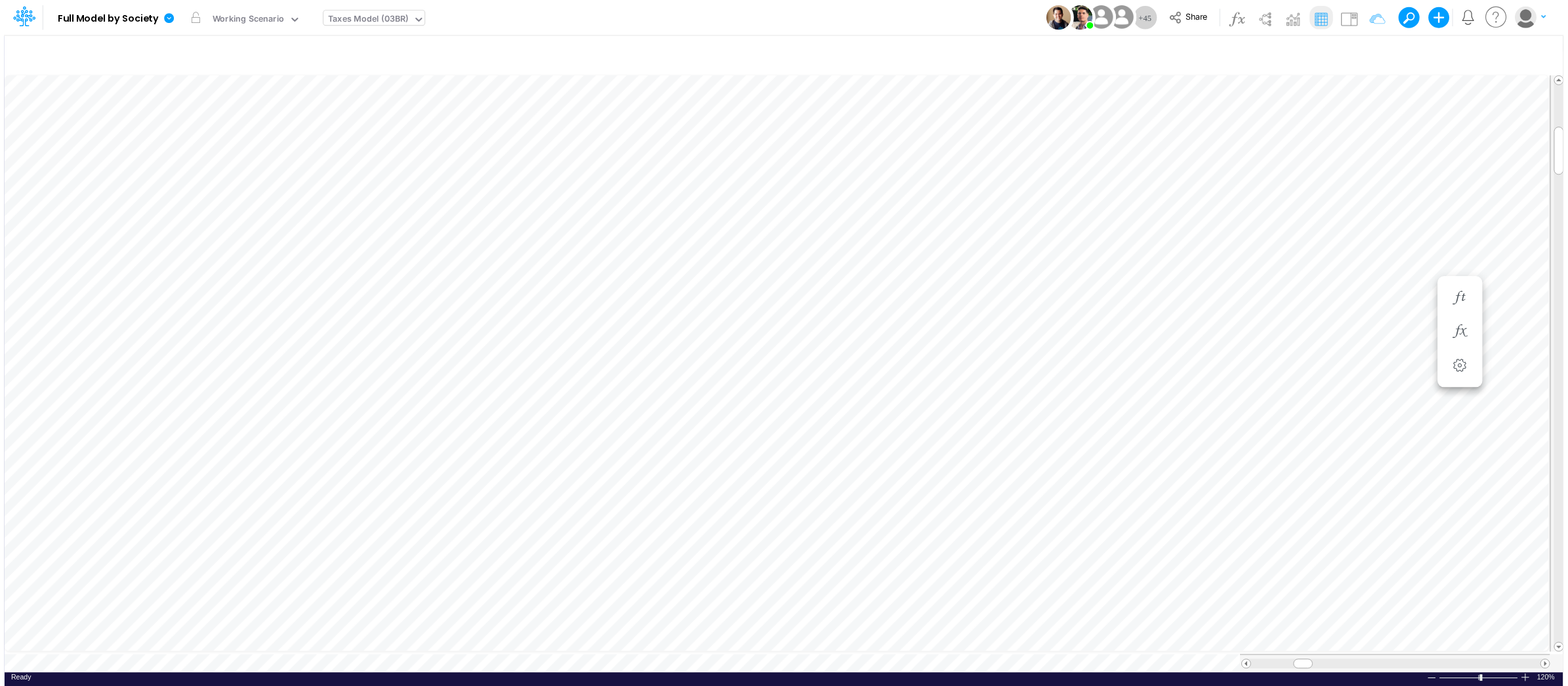
scroll to position [0, 1]
type input "BS (USGAAP) - Detailed"
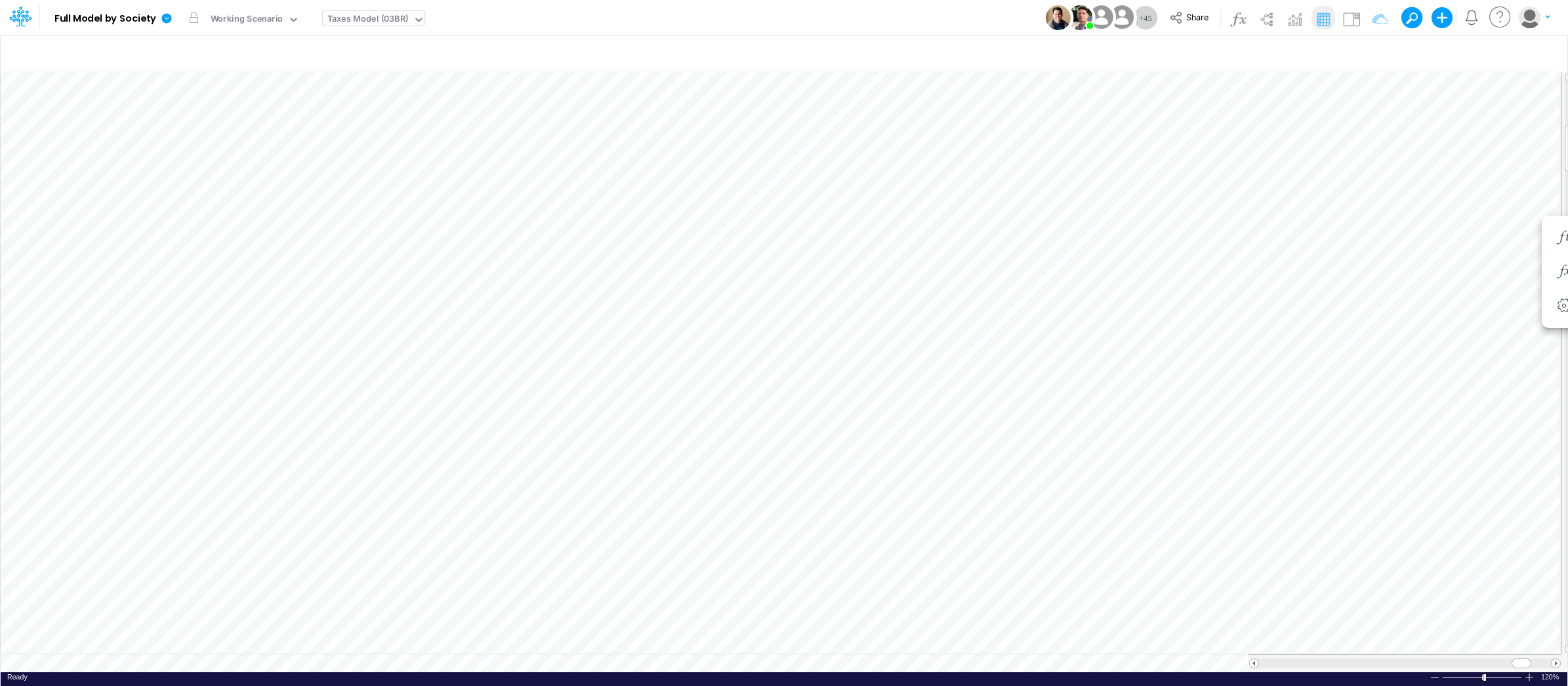
type input "Intercos G&A"
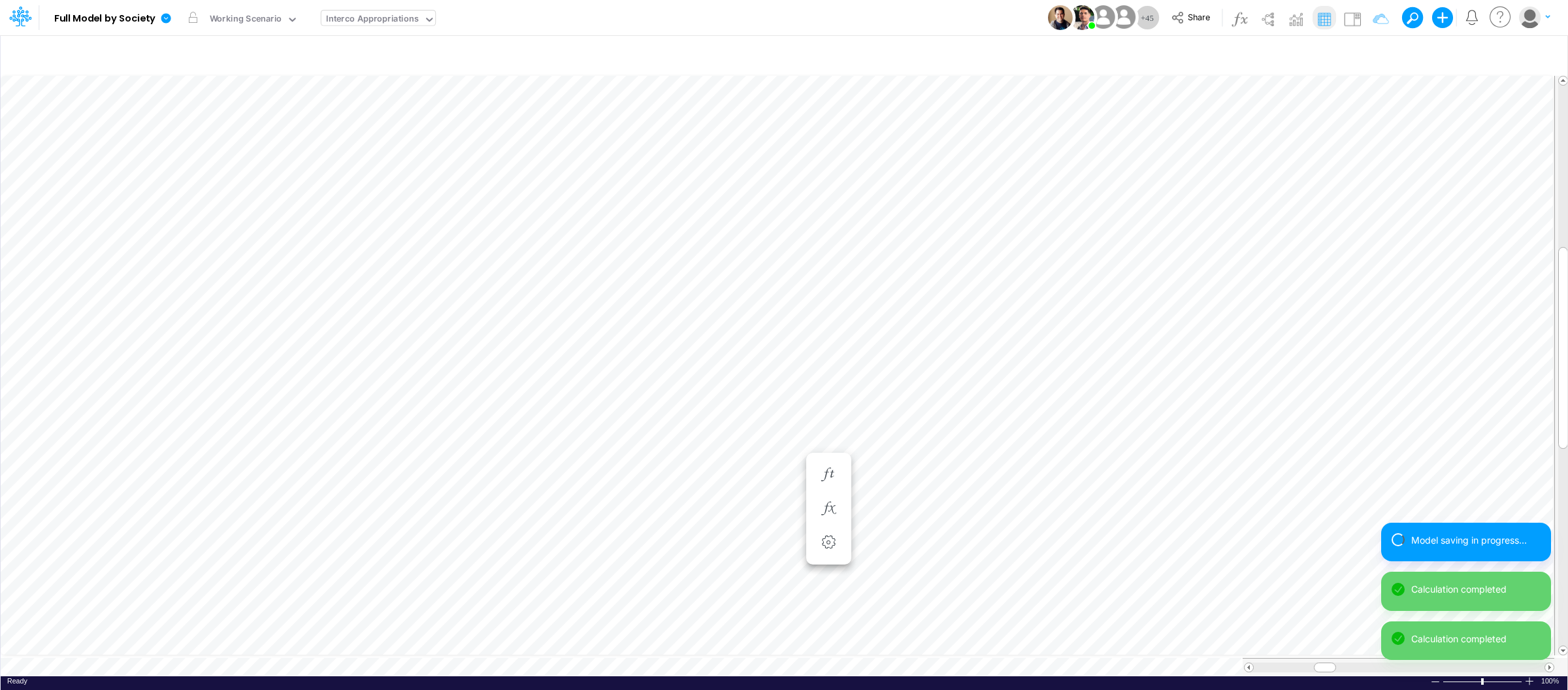
scroll to position [0, 1]
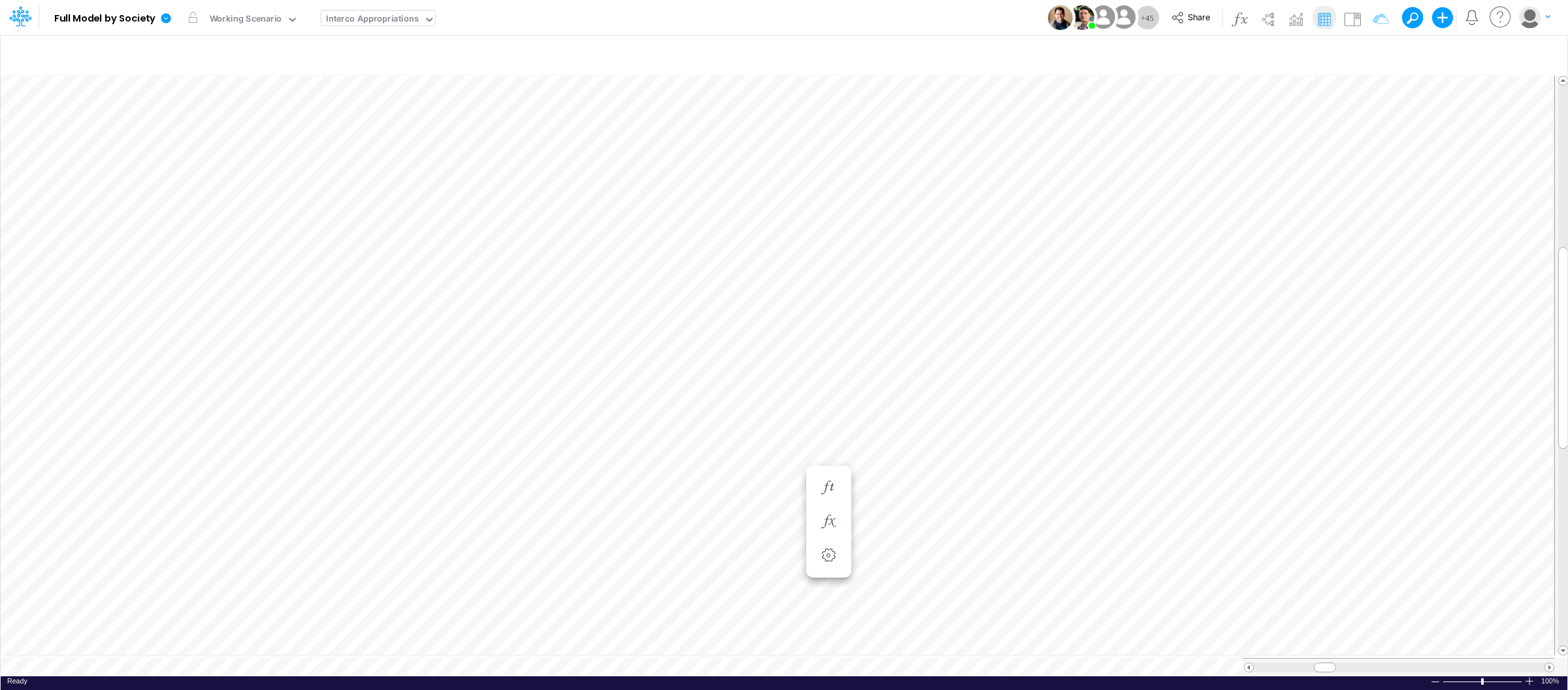
scroll to position [0, 1]
type input "BS (USGAAP) - Detailed"
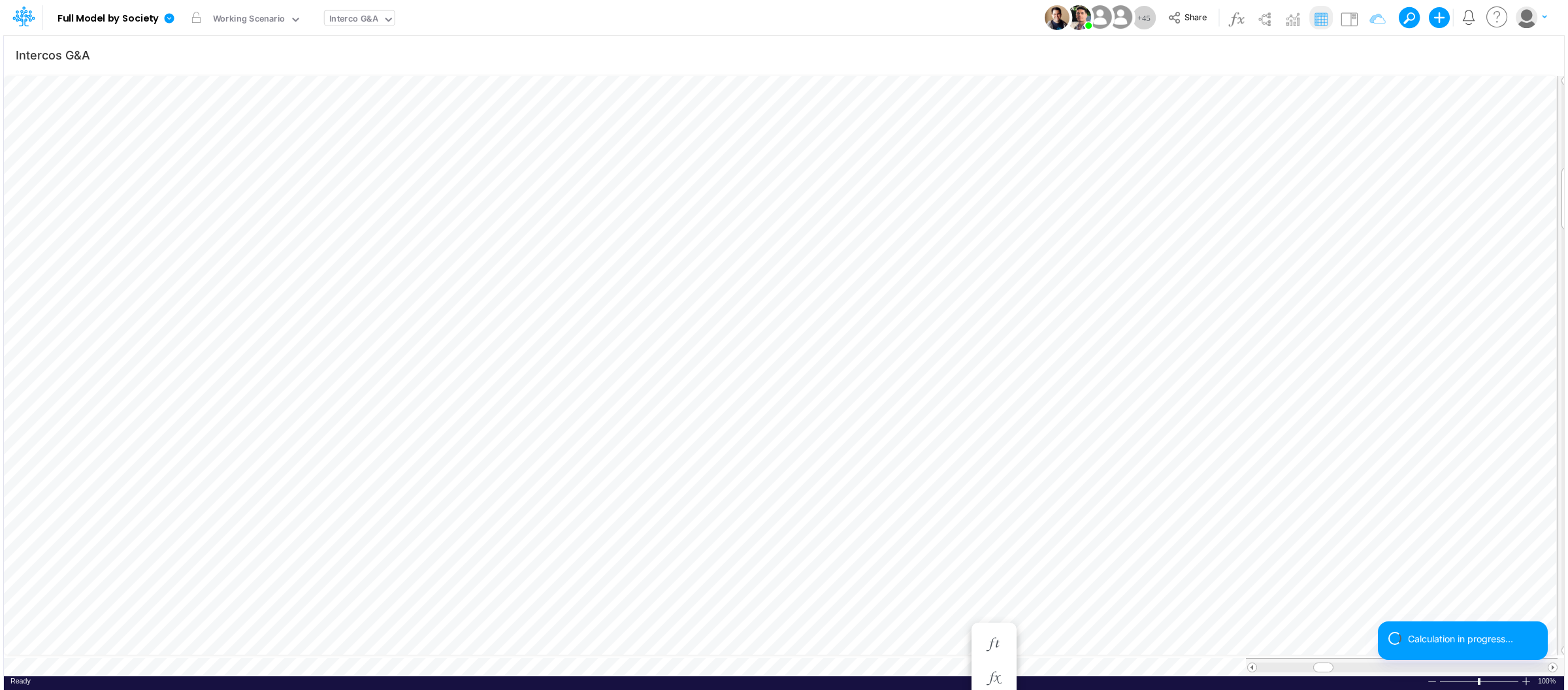
scroll to position [0, 1]
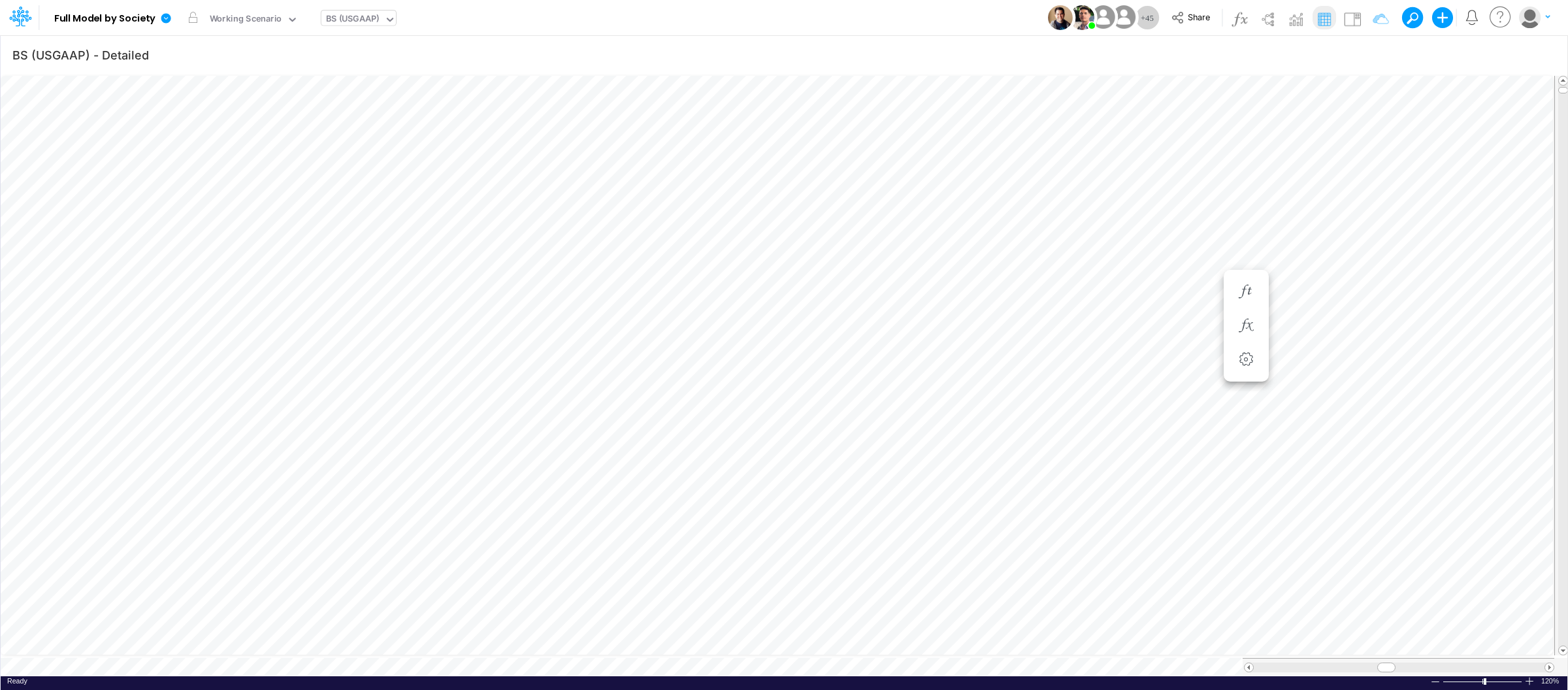
scroll to position [0, 1]
click at [159, 14] on link at bounding box center [168, 17] width 26 height 34
click at [232, 137] on button "View model info" at bounding box center [232, 136] width 140 height 20
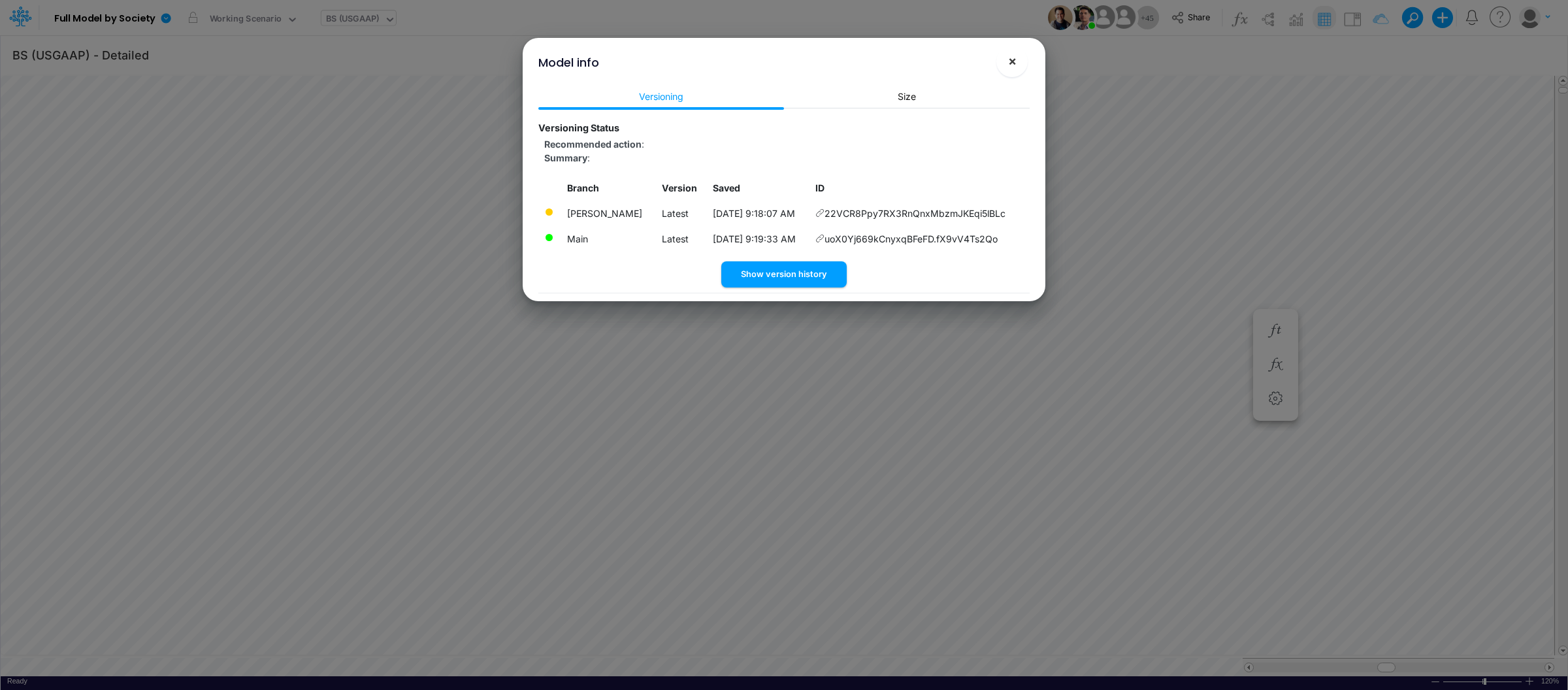
click at [1002, 56] on button "×" at bounding box center [1012, 61] width 32 height 32
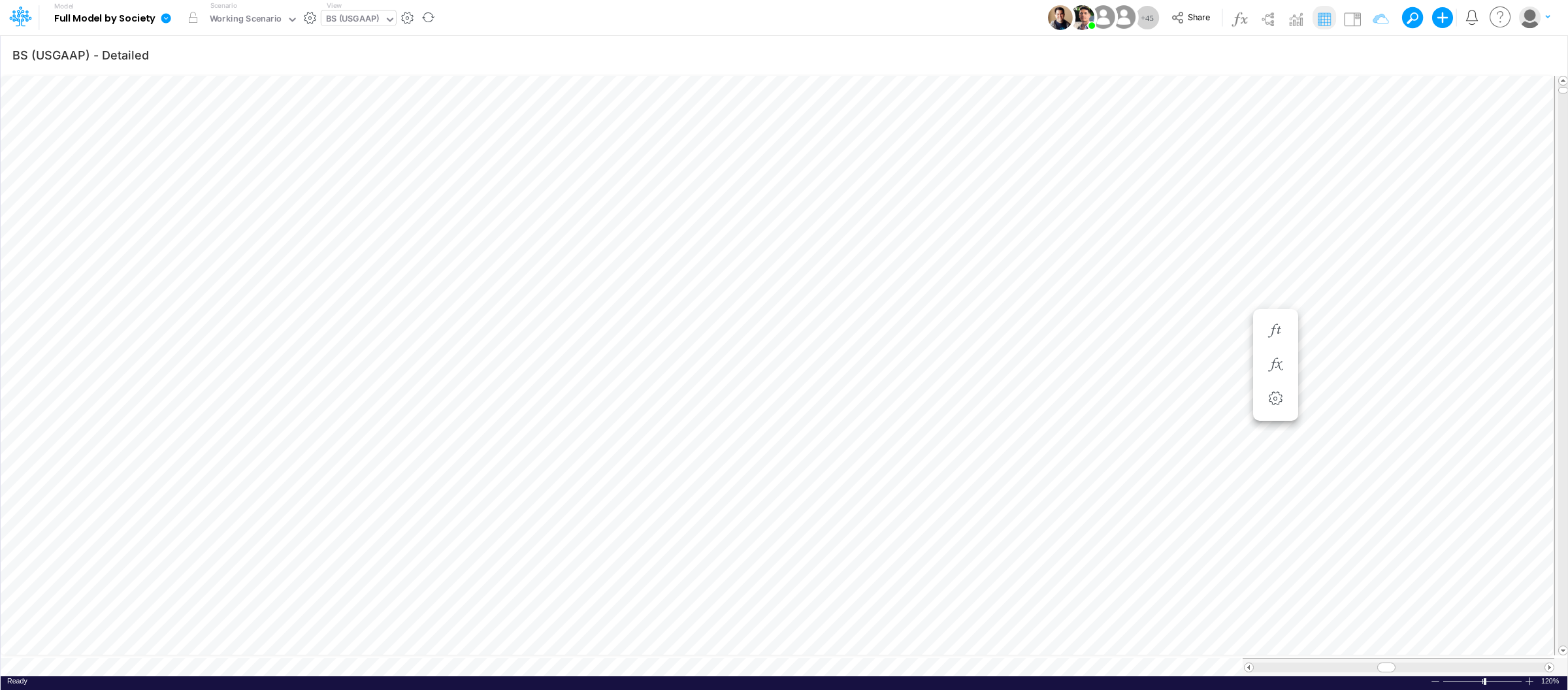
click at [169, 20] on icon at bounding box center [166, 17] width 10 height 10
click at [261, 141] on button "View model info" at bounding box center [232, 136] width 140 height 20
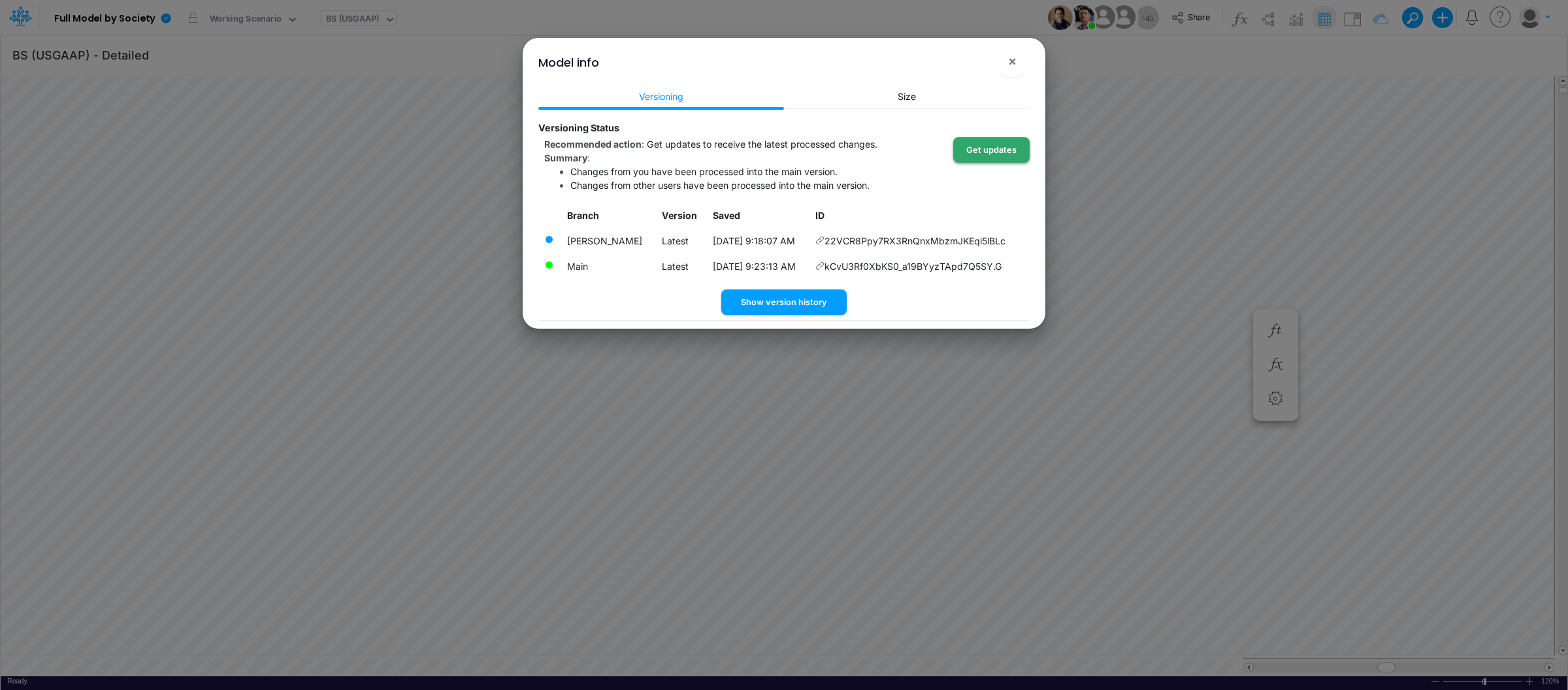
click at [975, 158] on button "Get updates" at bounding box center [992, 150] width 77 height 26
click at [1010, 66] on span "×" at bounding box center [1012, 60] width 9 height 15
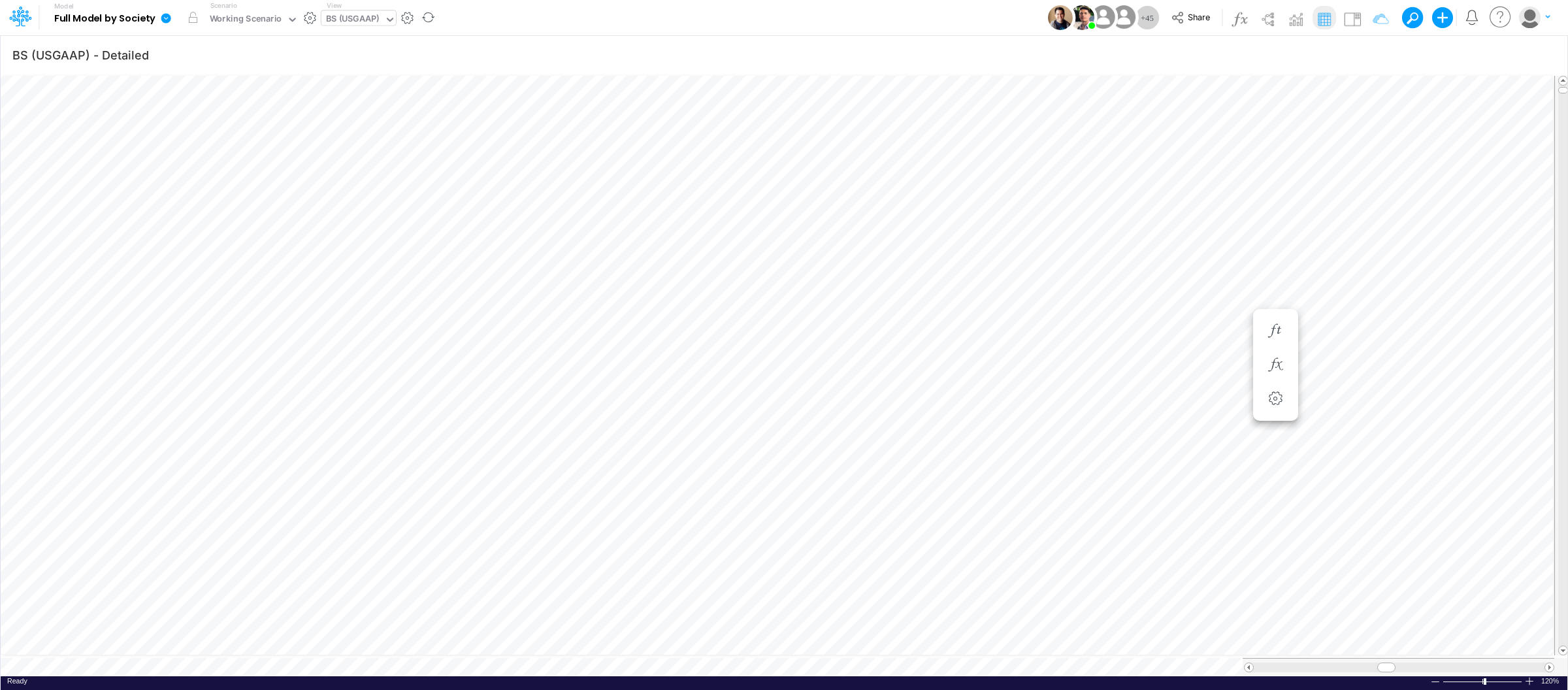
click at [172, 21] on link at bounding box center [168, 17] width 26 height 34
click at [226, 140] on button "View model info" at bounding box center [232, 136] width 140 height 20
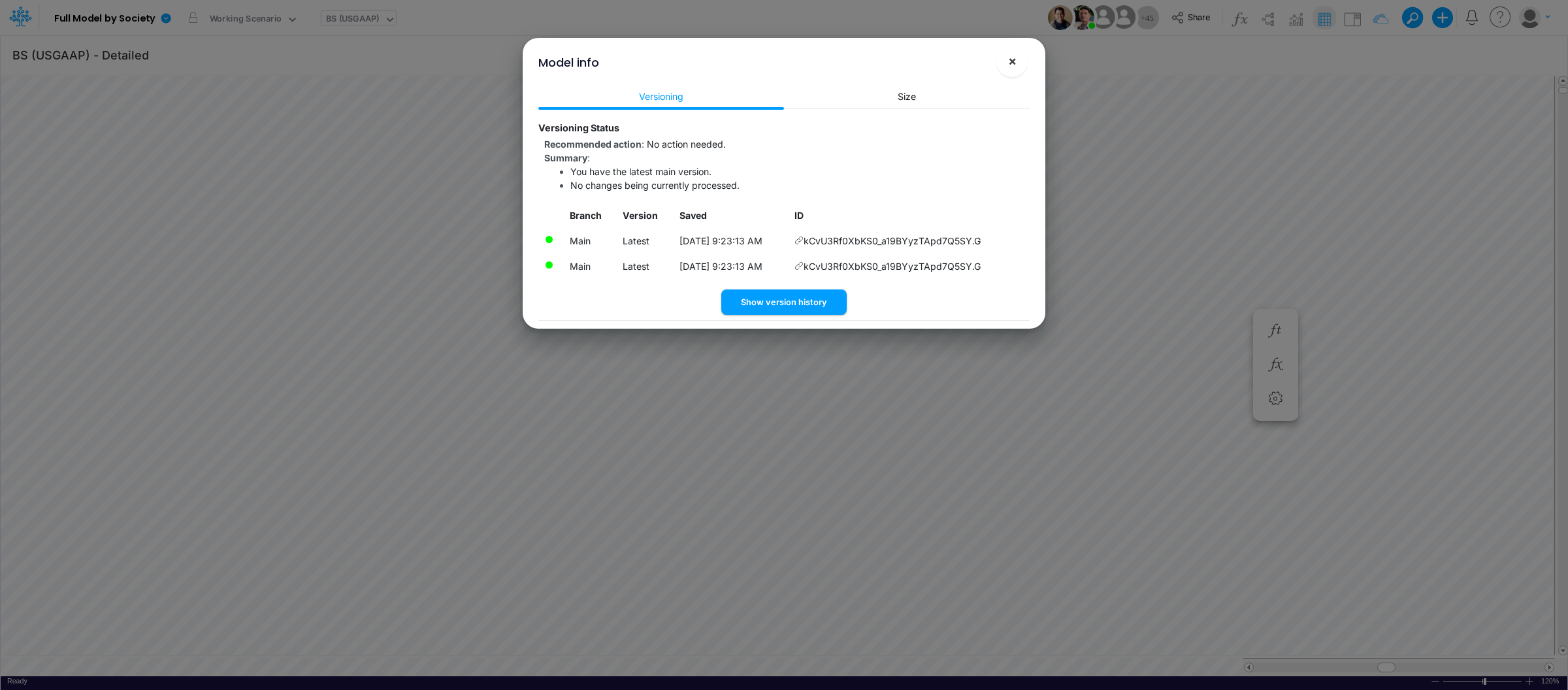
click at [1008, 75] on button "×" at bounding box center [1012, 61] width 32 height 32
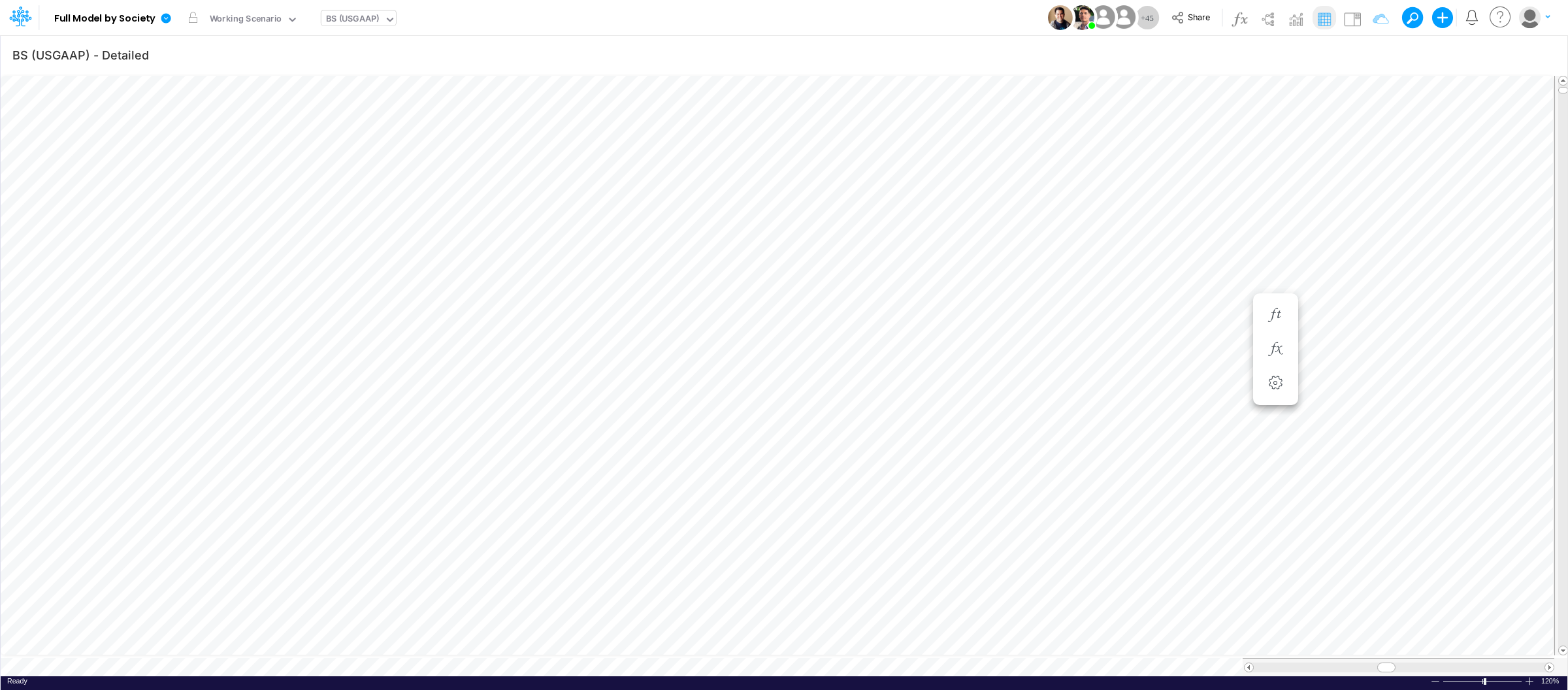
scroll to position [0, 1]
type input "Intercos G&A"
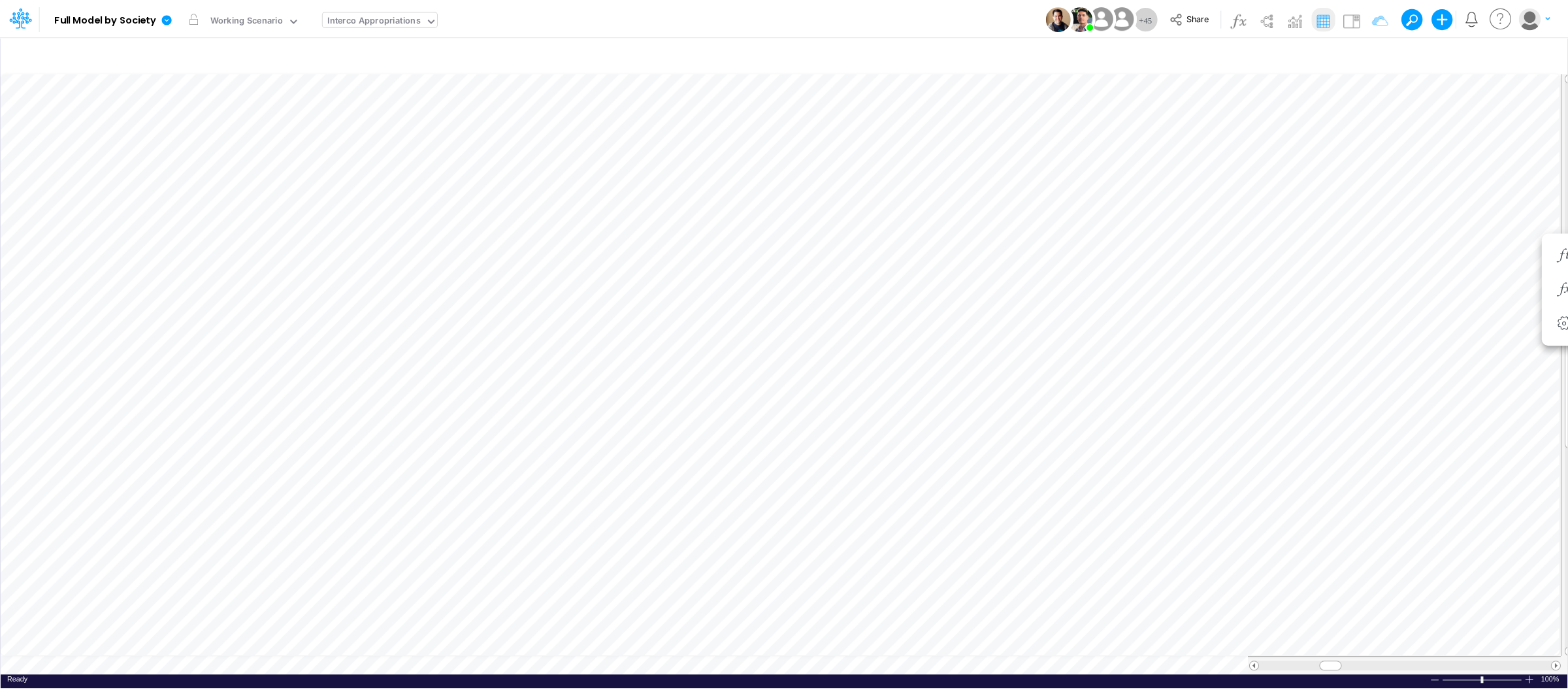
scroll to position [0, 1]
click at [171, 18] on icon at bounding box center [166, 18] width 12 height 12
click at [215, 137] on button "View model info" at bounding box center [232, 136] width 140 height 20
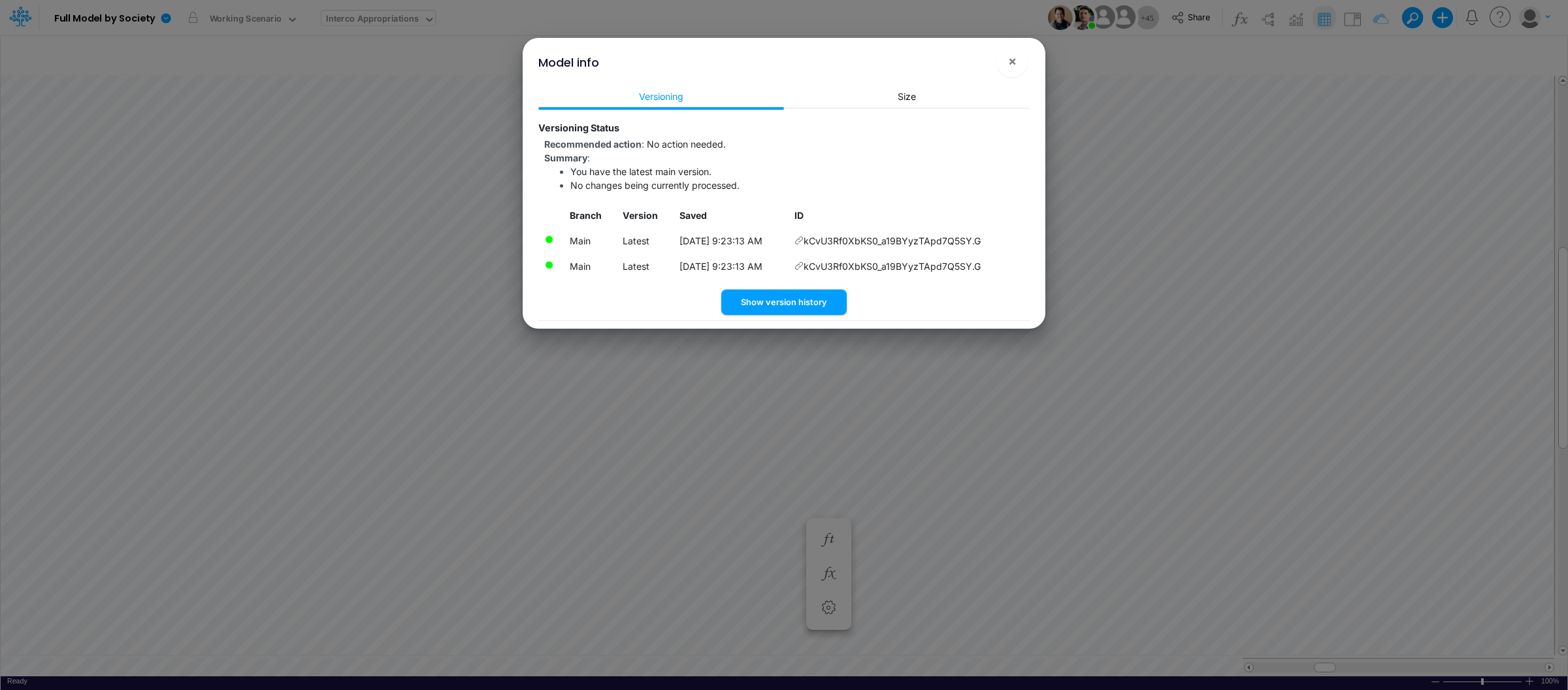
click at [803, 241] on icon at bounding box center [799, 241] width 9 height 9
click at [1002, 63] on button "×" at bounding box center [1012, 61] width 32 height 32
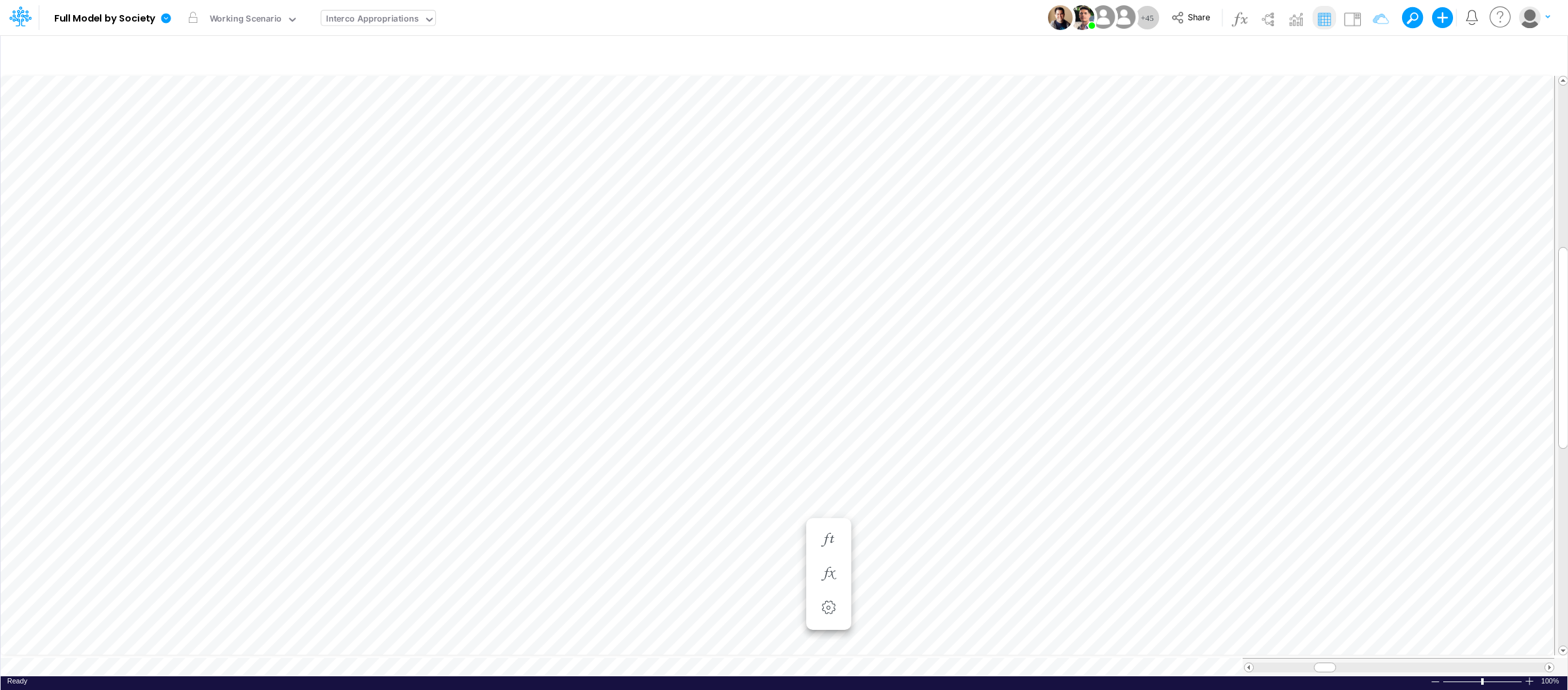
click at [992, 15] on div "Model Full Model by Society Edit model settings Duplicate Import QuickBooks Qui…" at bounding box center [784, 17] width 1411 height 36
click at [171, 22] on icon at bounding box center [166, 18] width 12 height 12
click at [253, 135] on button "View model info" at bounding box center [232, 136] width 140 height 20
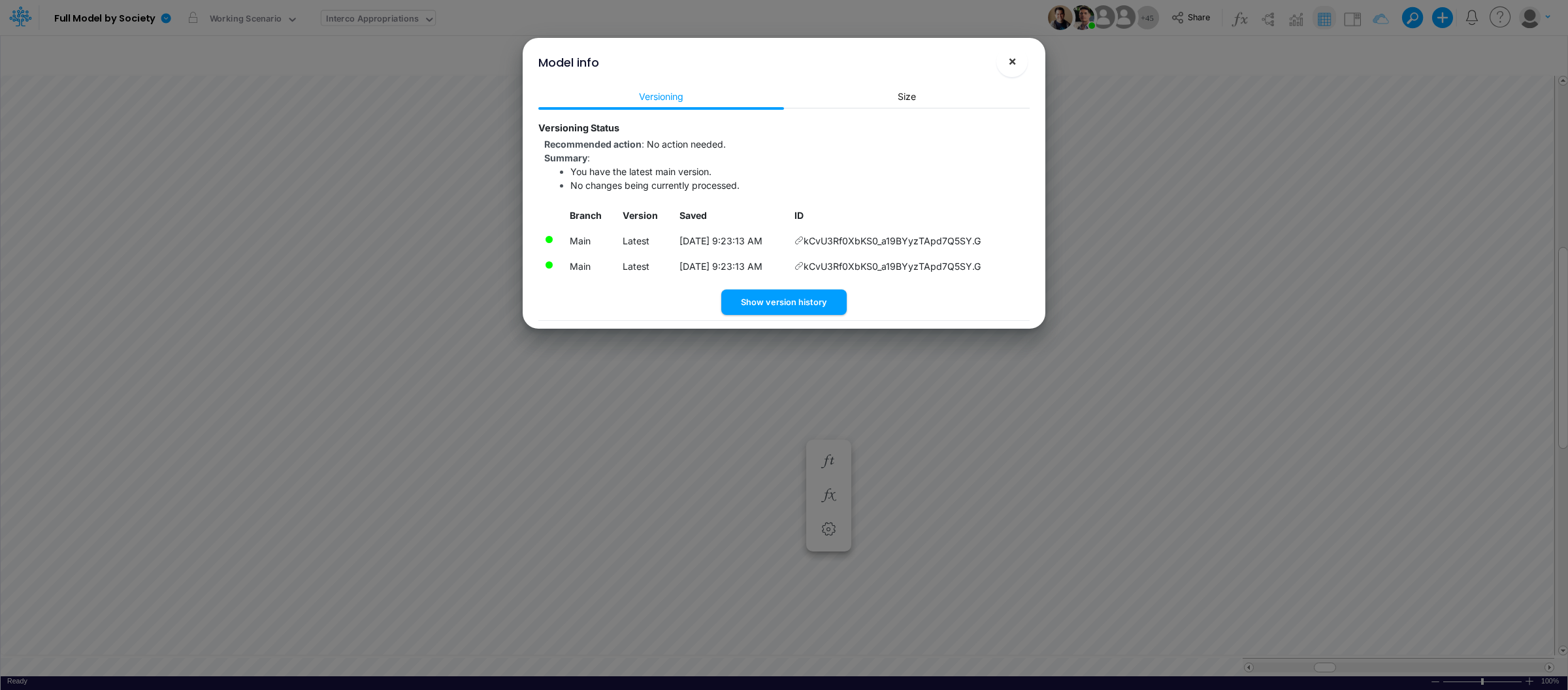
click at [1010, 60] on span "×" at bounding box center [1012, 60] width 9 height 15
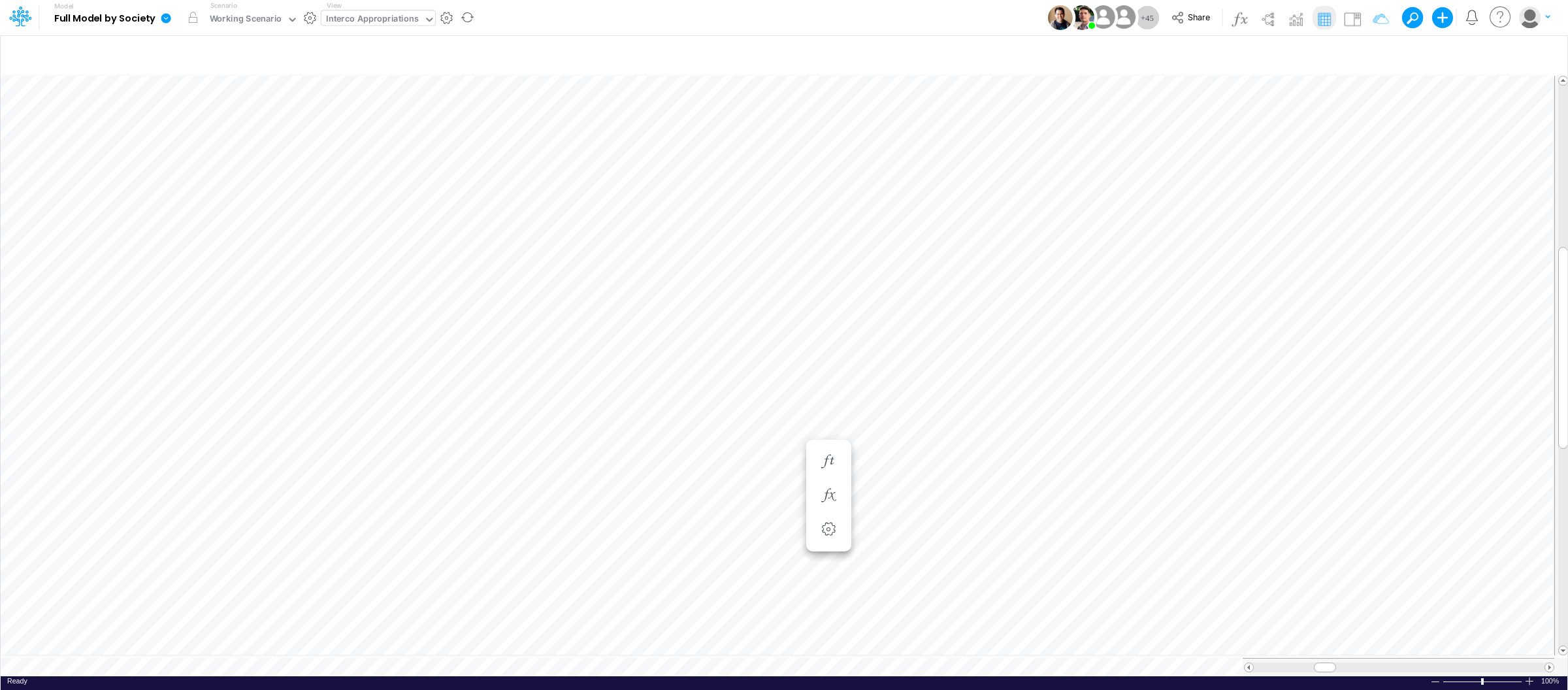
click at [166, 15] on icon at bounding box center [166, 17] width 10 height 10
click at [207, 114] on button "Export" at bounding box center [232, 115] width 140 height 21
click at [355, 121] on button "Excel" at bounding box center [372, 122] width 140 height 20
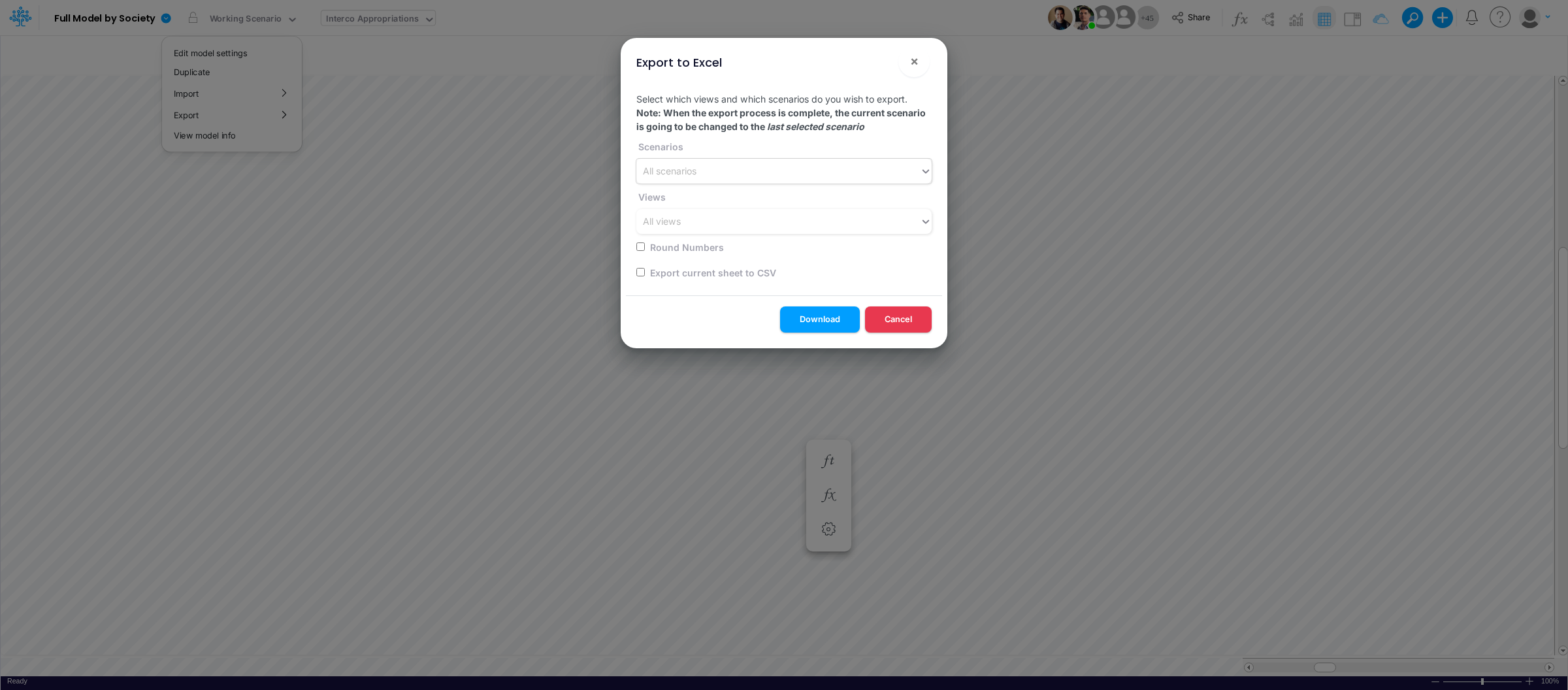
click at [781, 172] on div "All scenarios" at bounding box center [778, 171] width 284 height 21
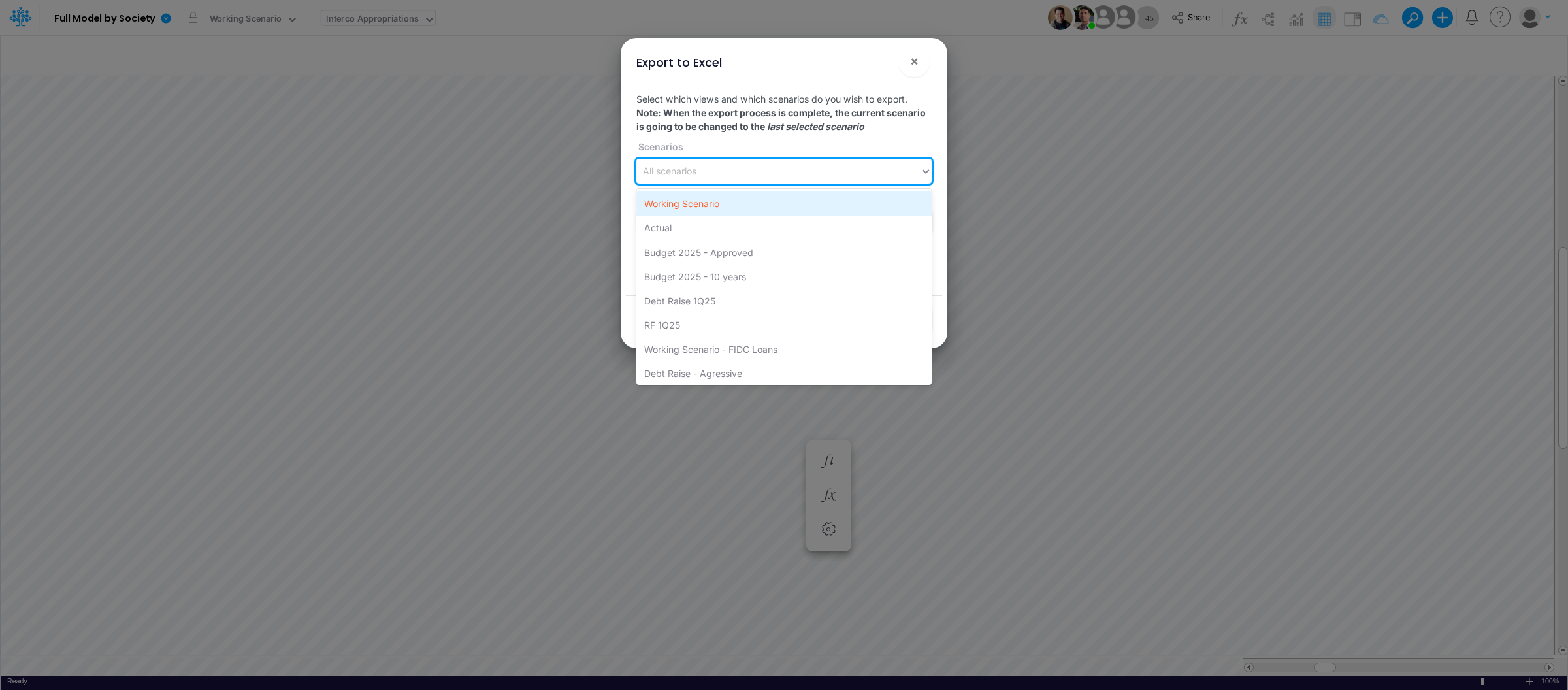
click at [715, 206] on div "Working Scenario" at bounding box center [784, 204] width 296 height 24
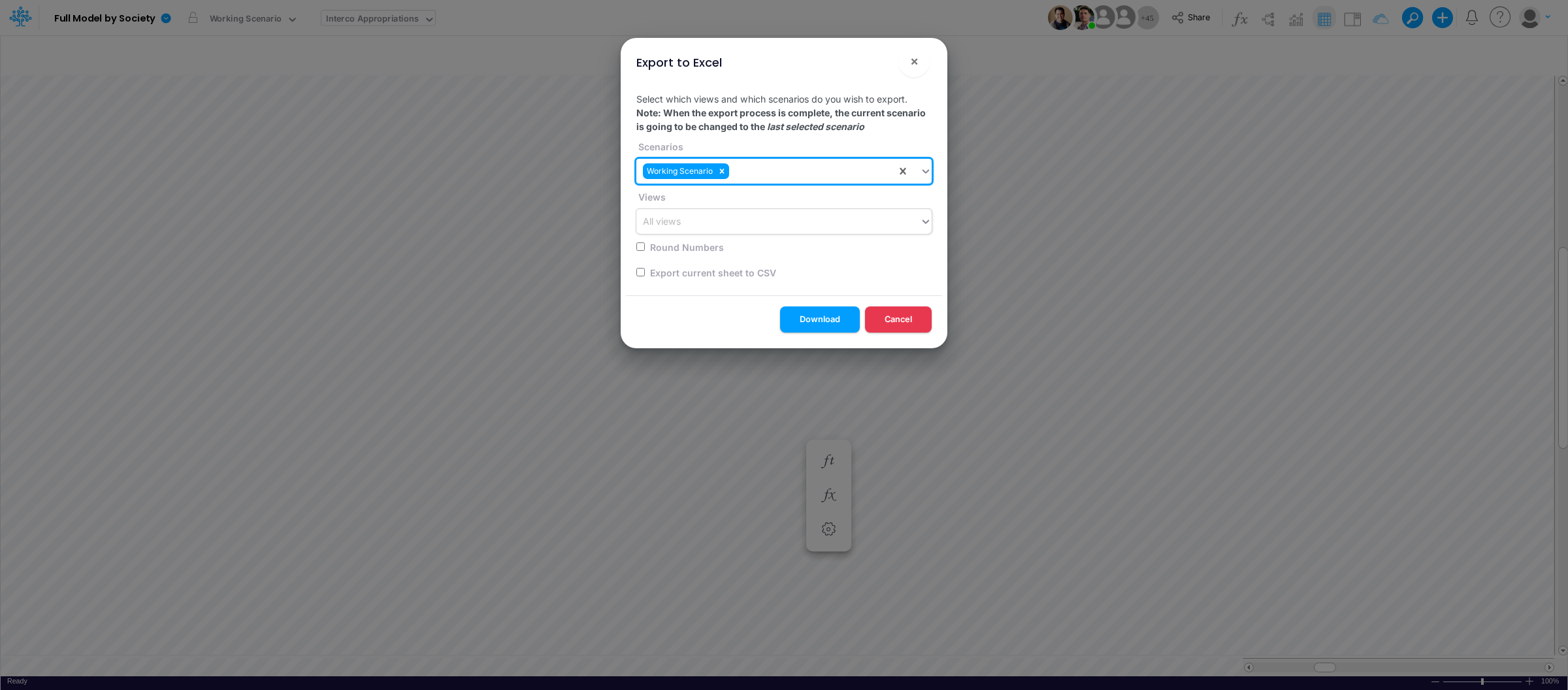
click at [685, 232] on div "All views" at bounding box center [778, 222] width 284 height 21
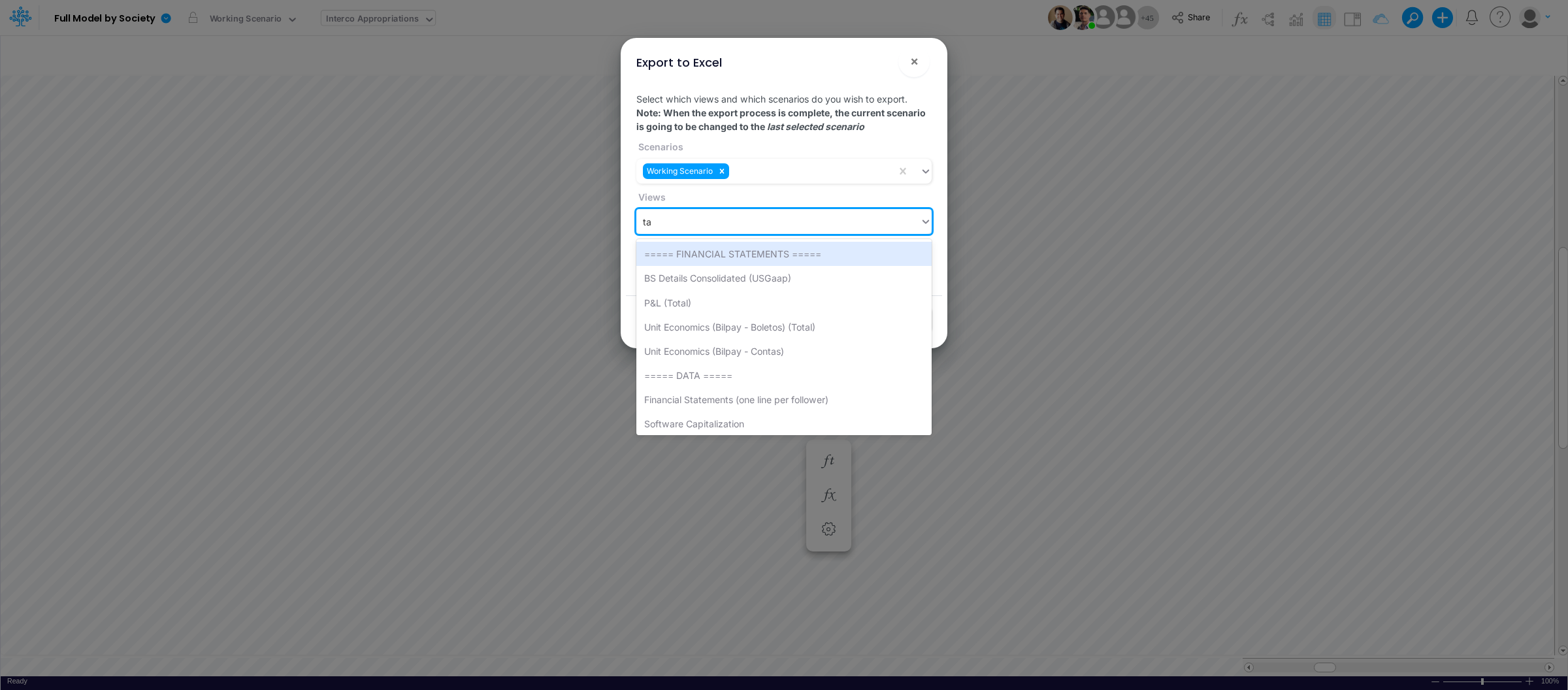
type input "tax"
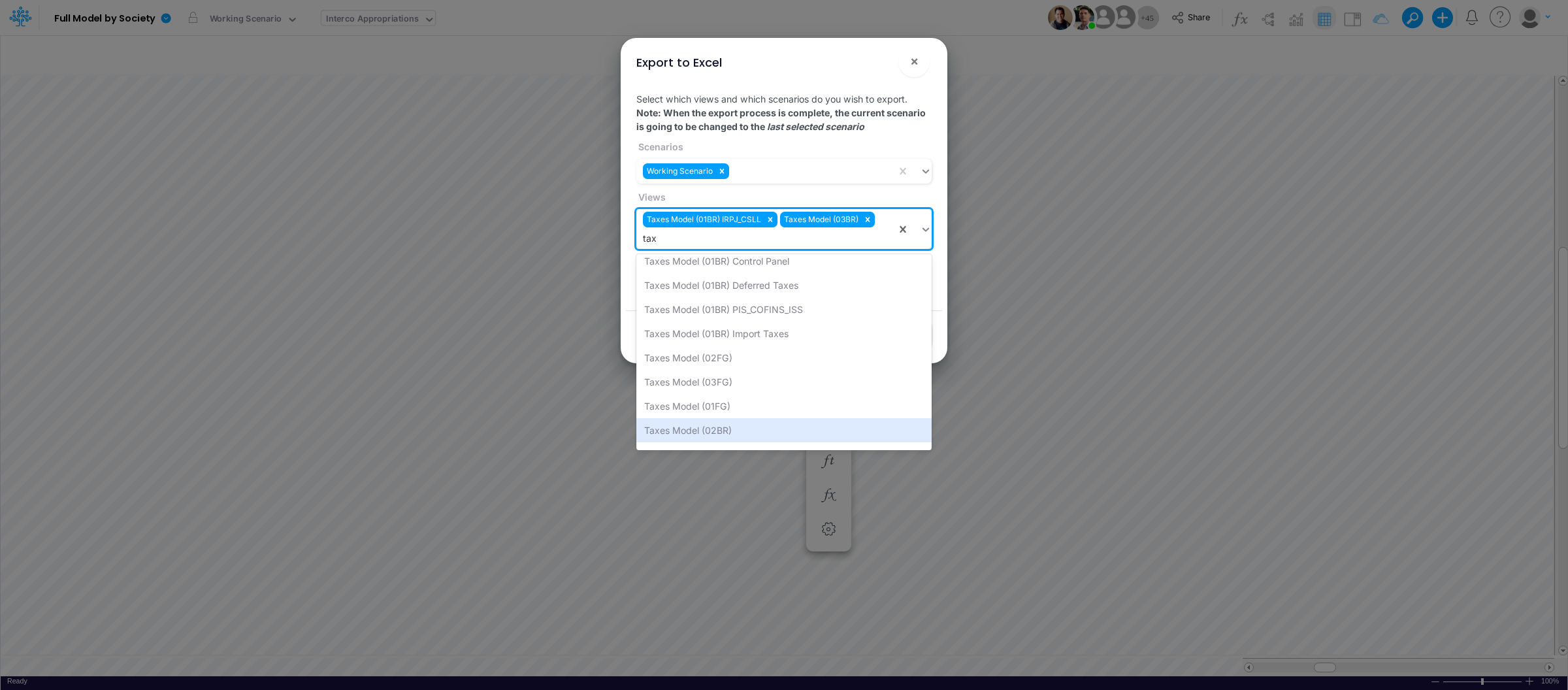
scroll to position [81, 0]
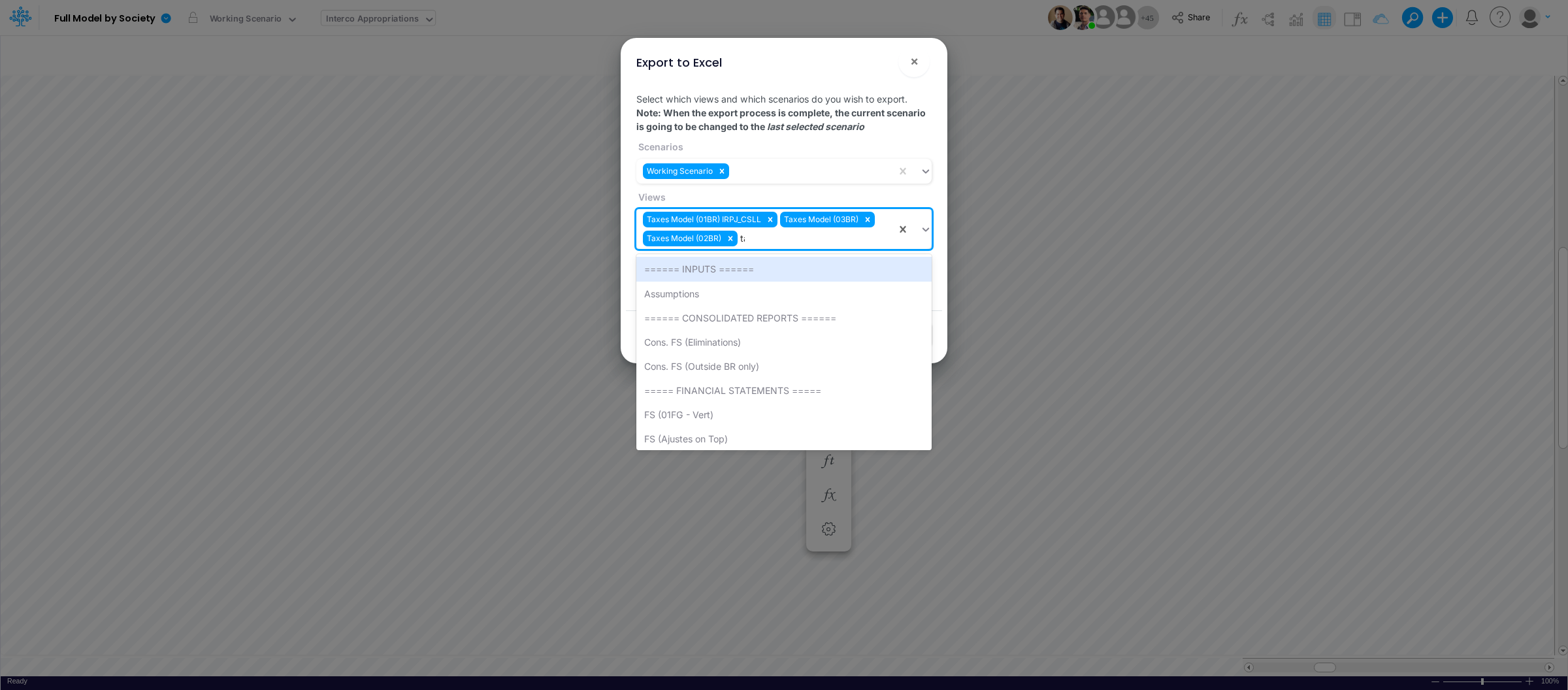
type input "tax"
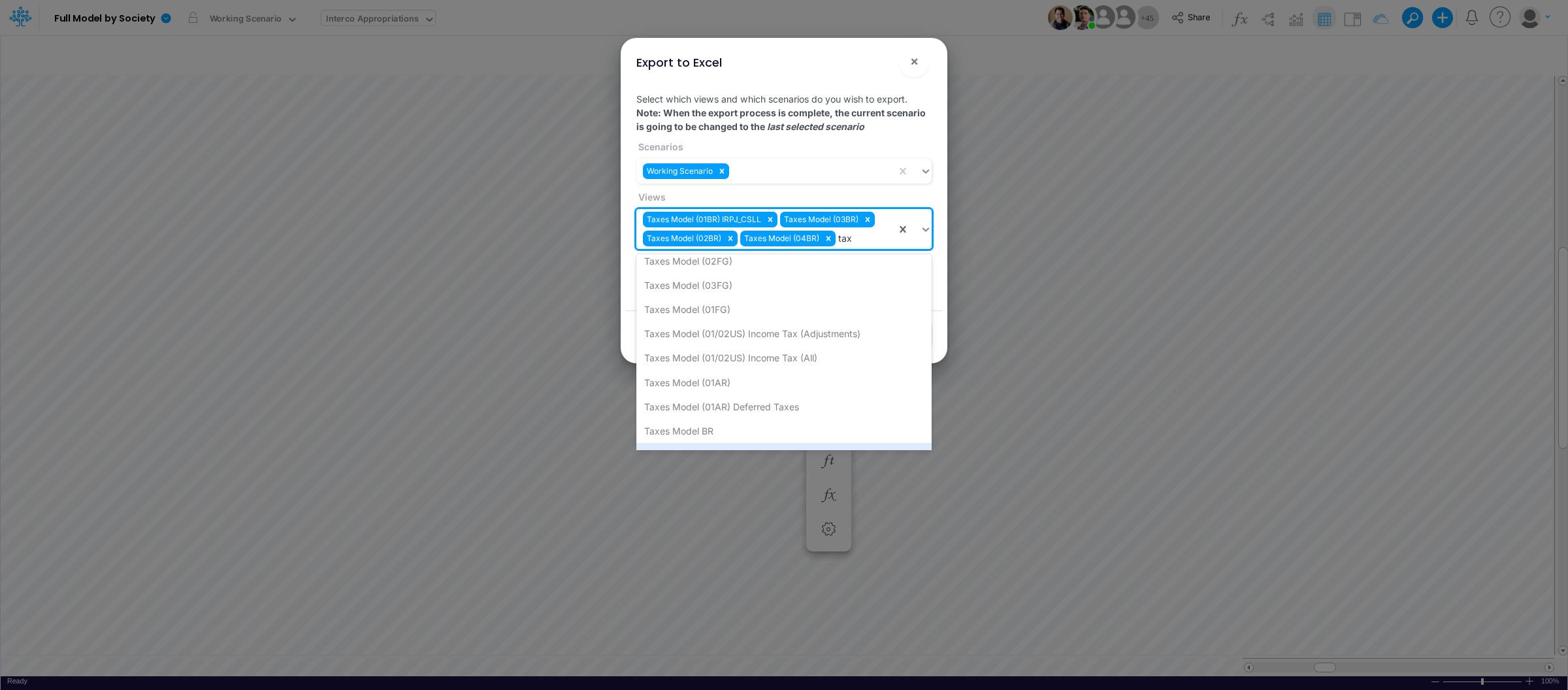
scroll to position [177, 0]
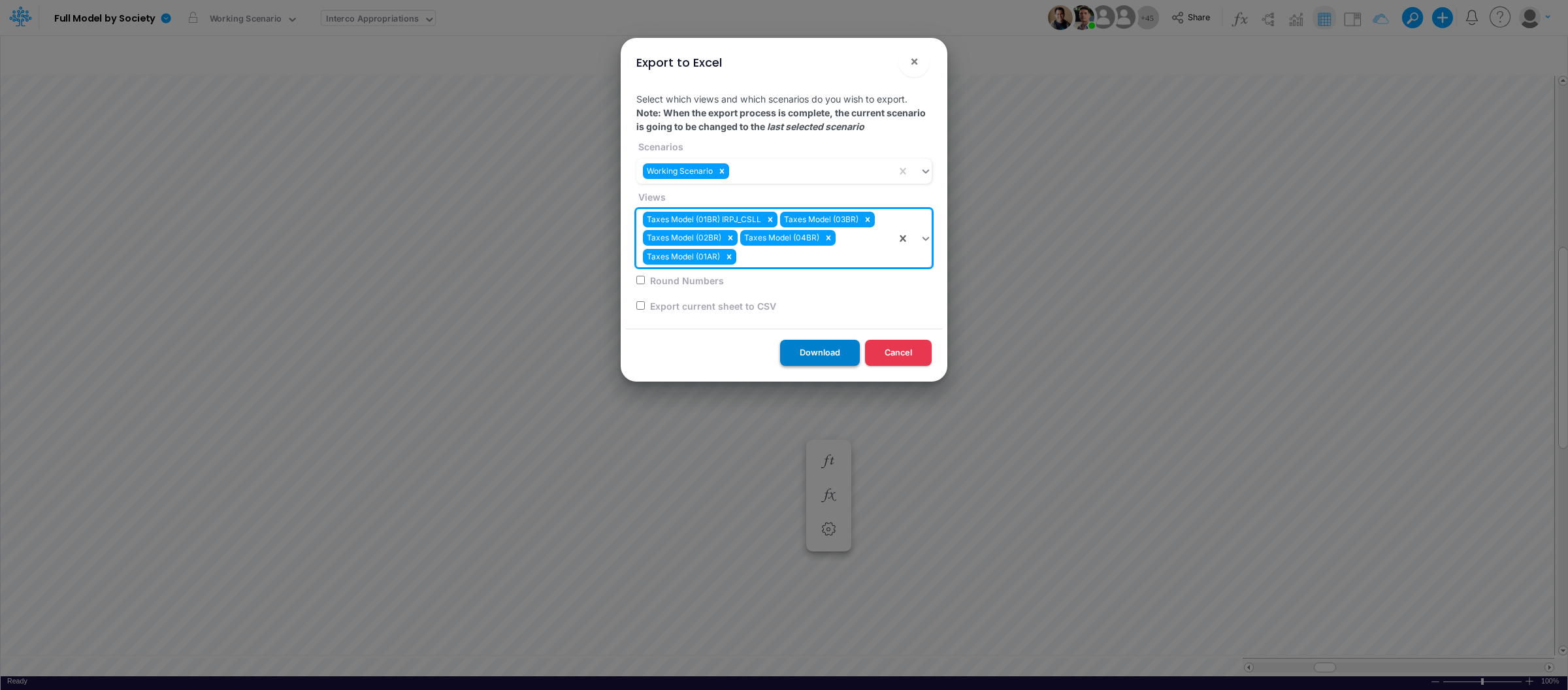
click at [816, 351] on button "Download" at bounding box center [820, 353] width 80 height 26
